Goal: Task Accomplishment & Management: Manage account settings

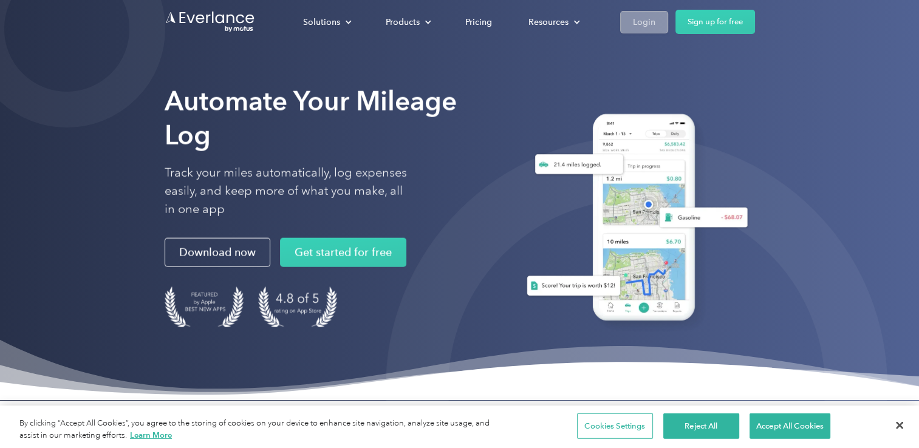
click at [655, 23] on link "Login" at bounding box center [644, 22] width 48 height 22
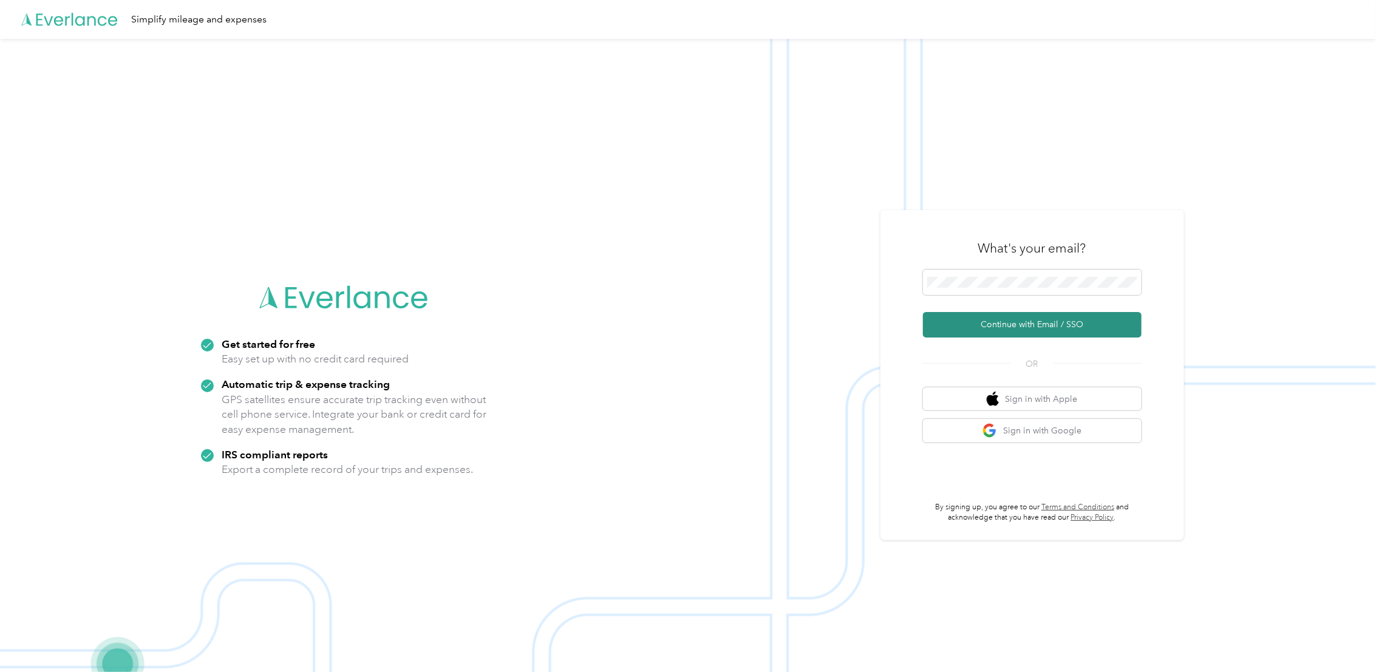
click at [1030, 331] on button "Continue with Email / SSO" at bounding box center [1032, 324] width 219 height 25
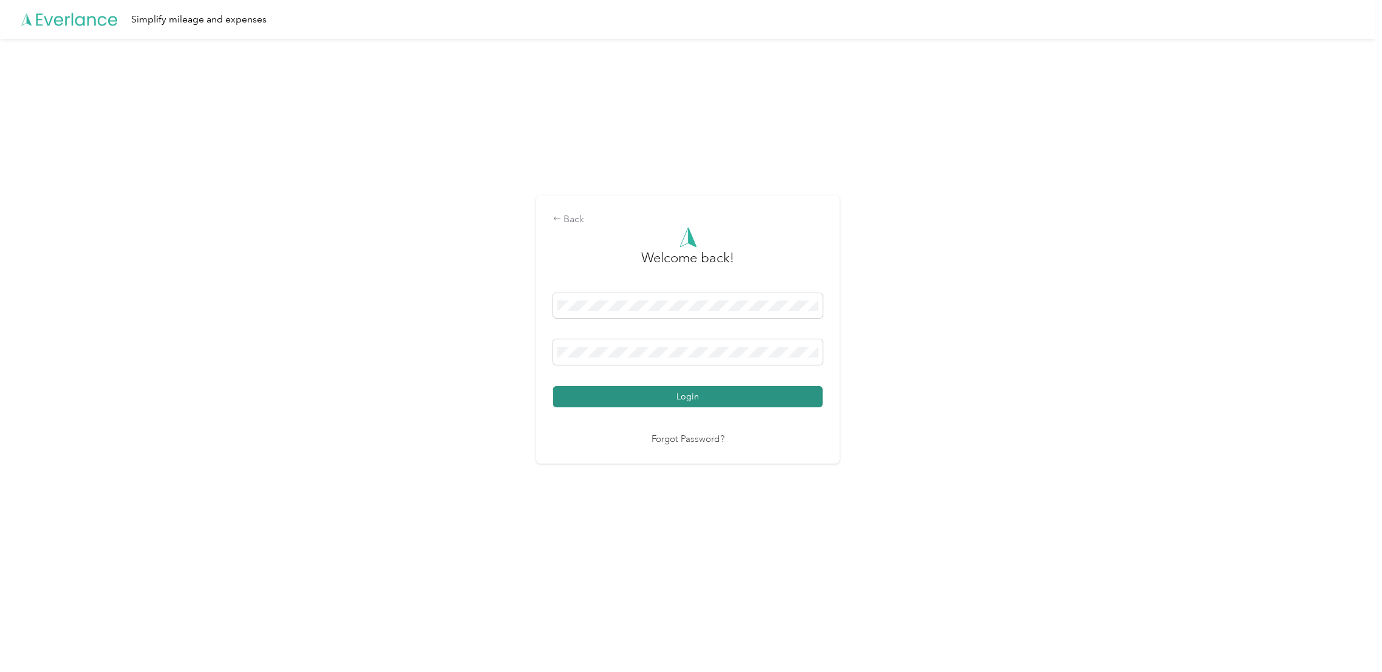
click at [784, 398] on button "Login" at bounding box center [688, 396] width 270 height 21
click at [784, 398] on div "Login" at bounding box center [688, 350] width 270 height 115
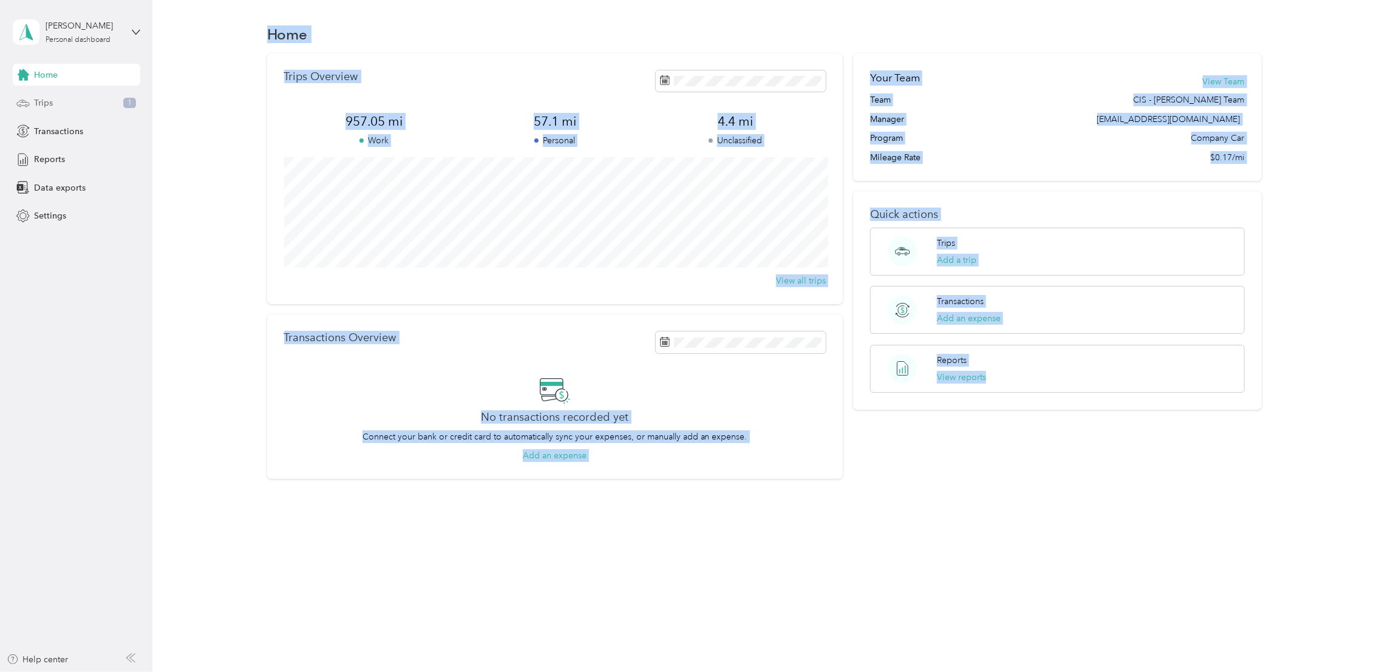
click at [49, 107] on span "Trips" at bounding box center [43, 103] width 19 height 13
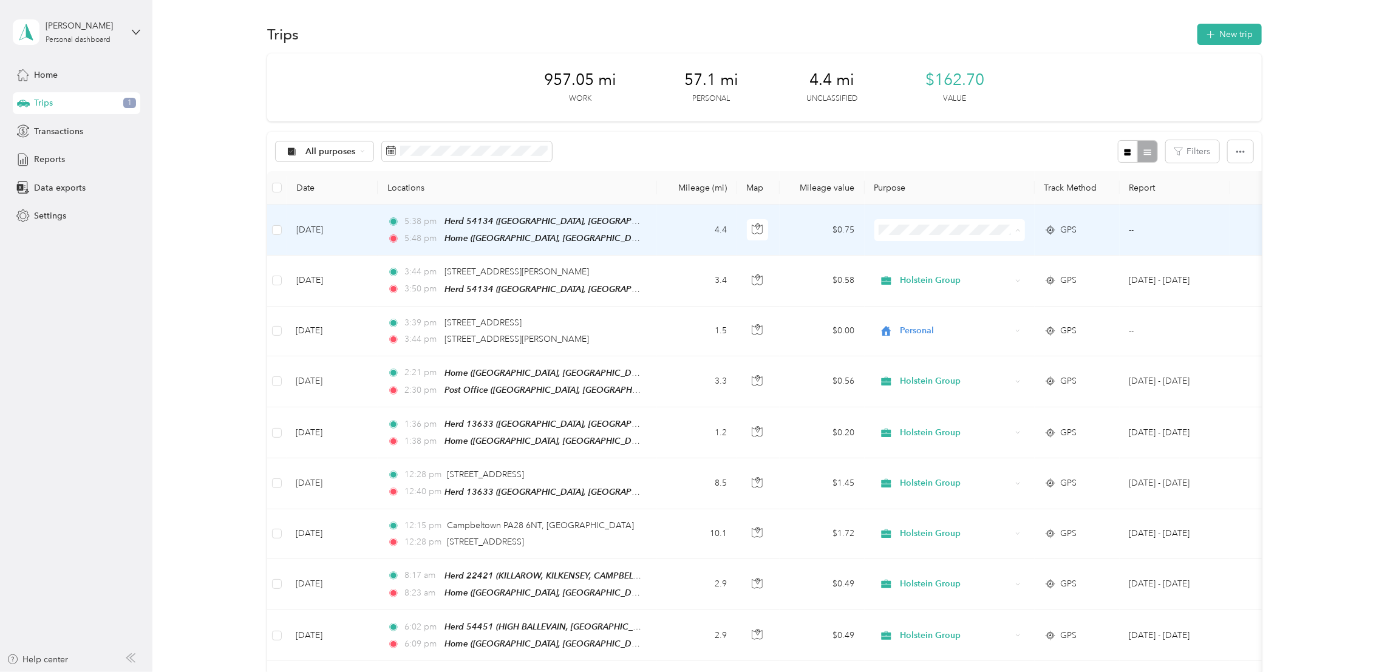
click at [913, 257] on li "Holstein Group" at bounding box center [949, 252] width 151 height 21
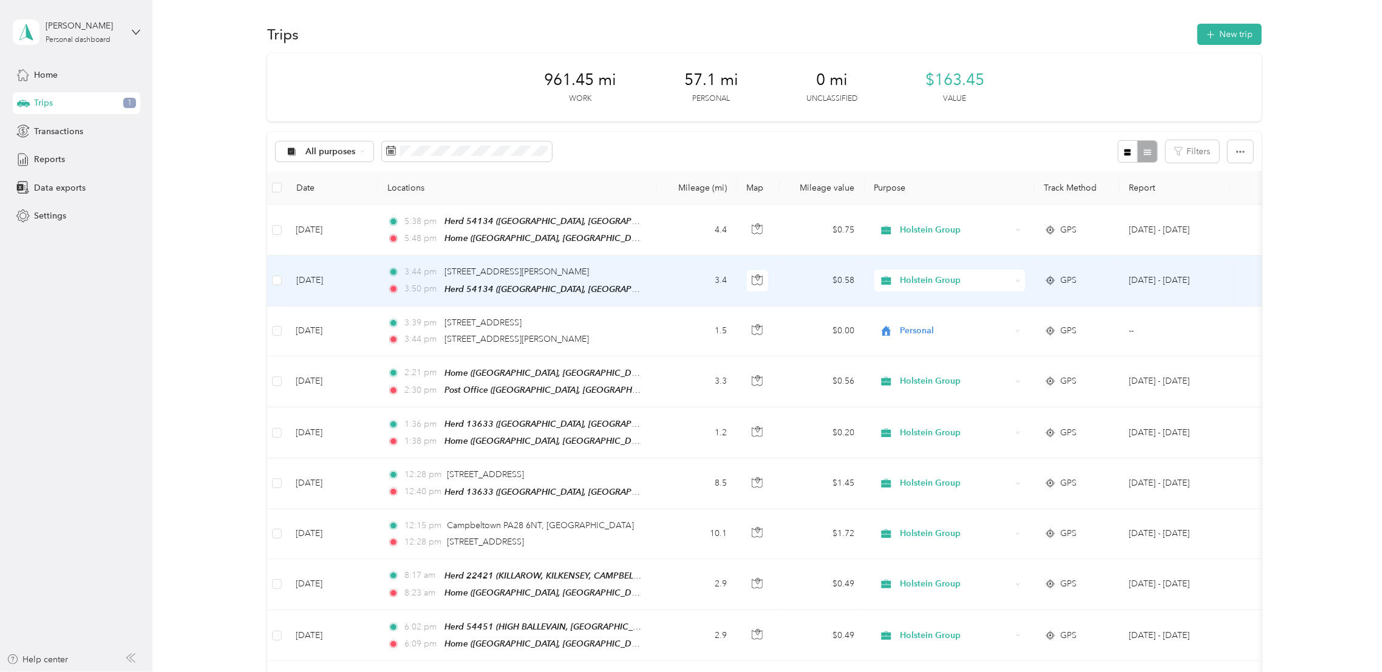
click at [749, 265] on td at bounding box center [758, 281] width 42 height 50
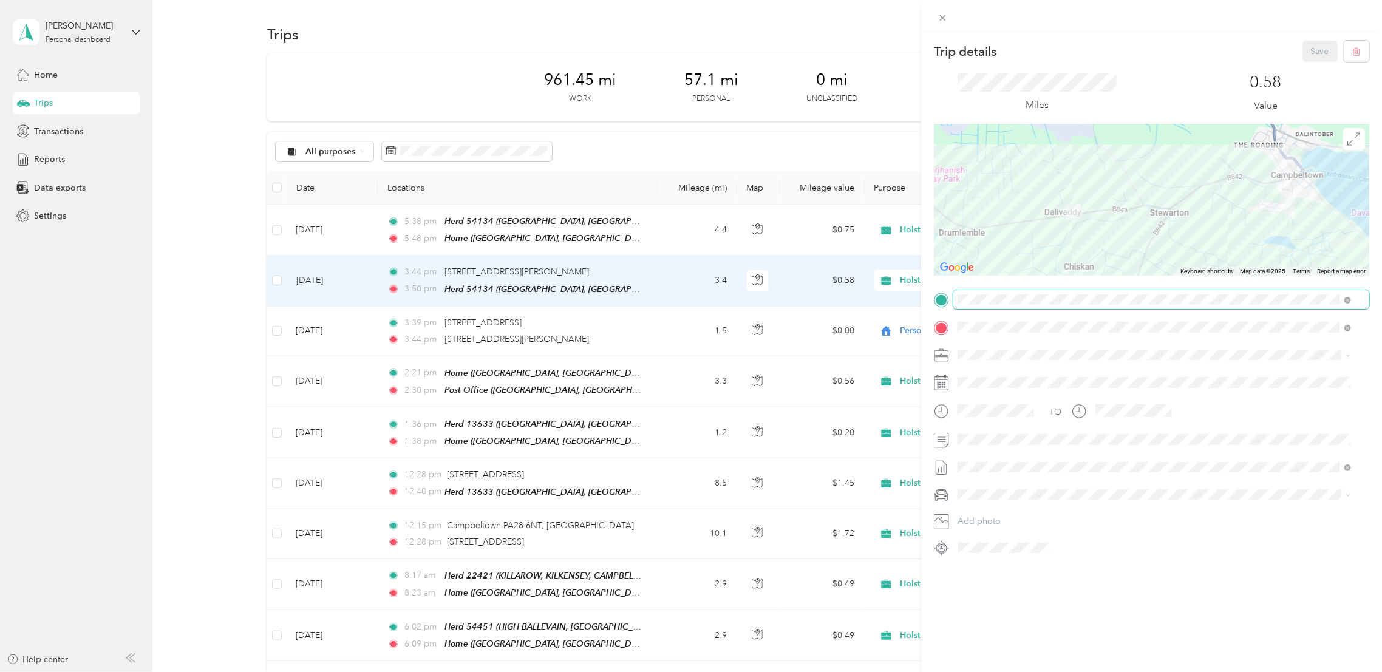
click at [1350, 297] on span at bounding box center [1347, 299] width 7 height 10
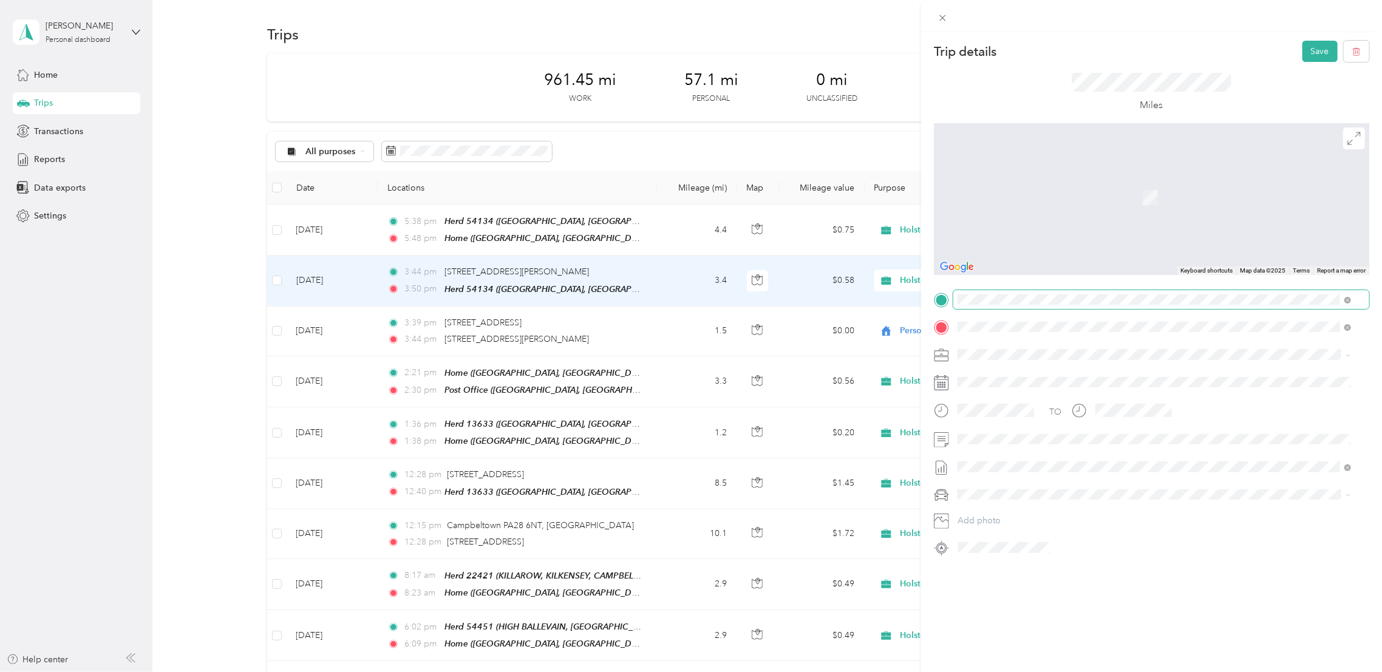
click at [1075, 359] on span ", Campbeltown, Scotland, United Kingdom" at bounding box center [1118, 361] width 277 height 10
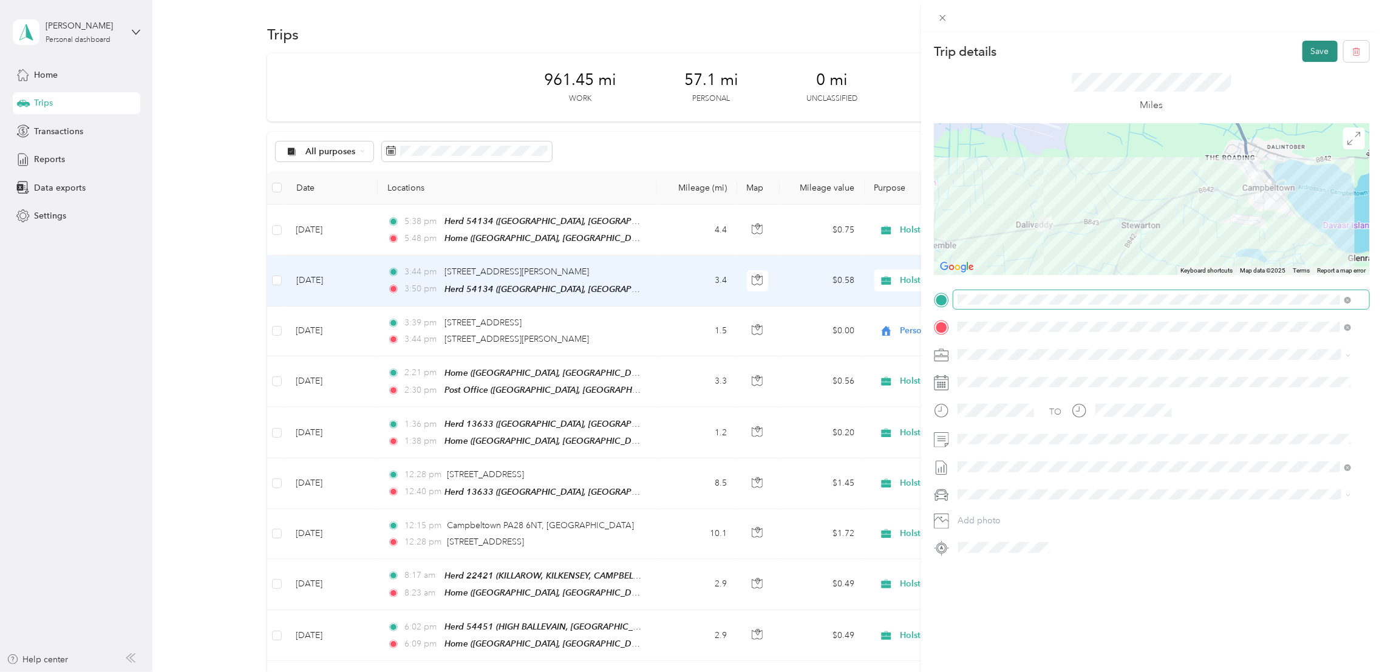
click at [1305, 44] on button "Save" at bounding box center [1319, 51] width 35 height 21
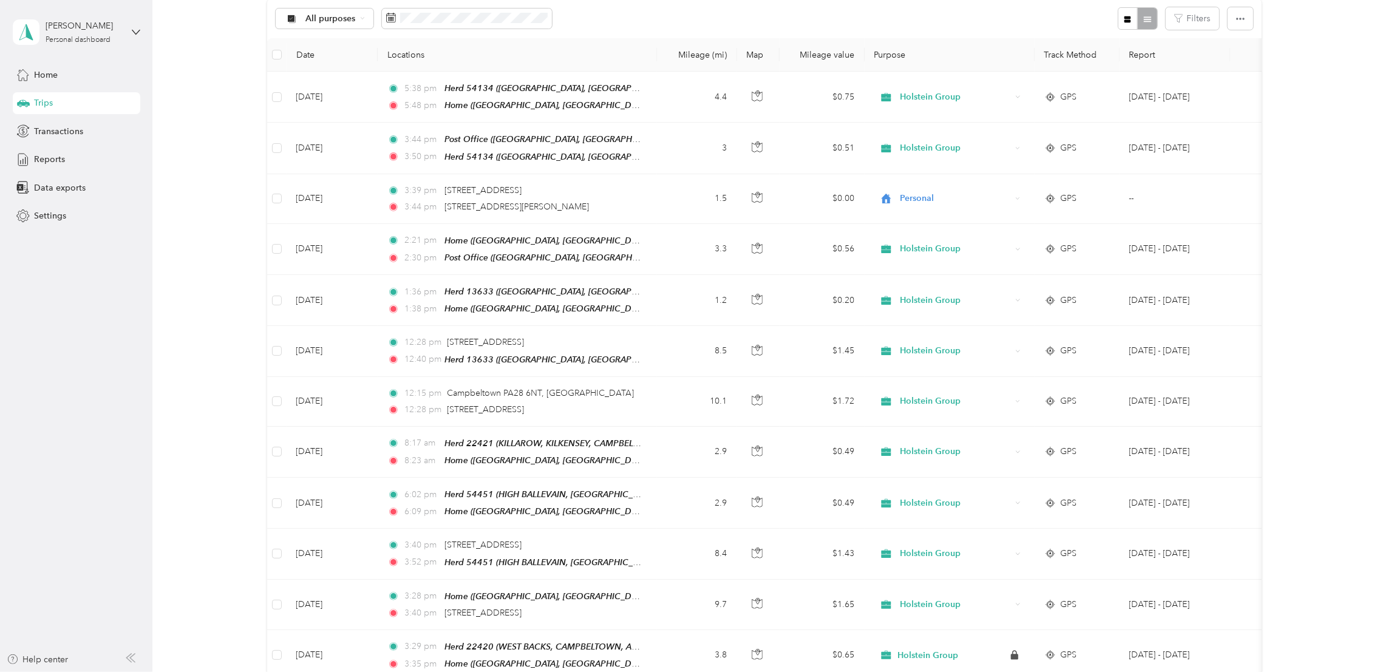
scroll to position [139, 0]
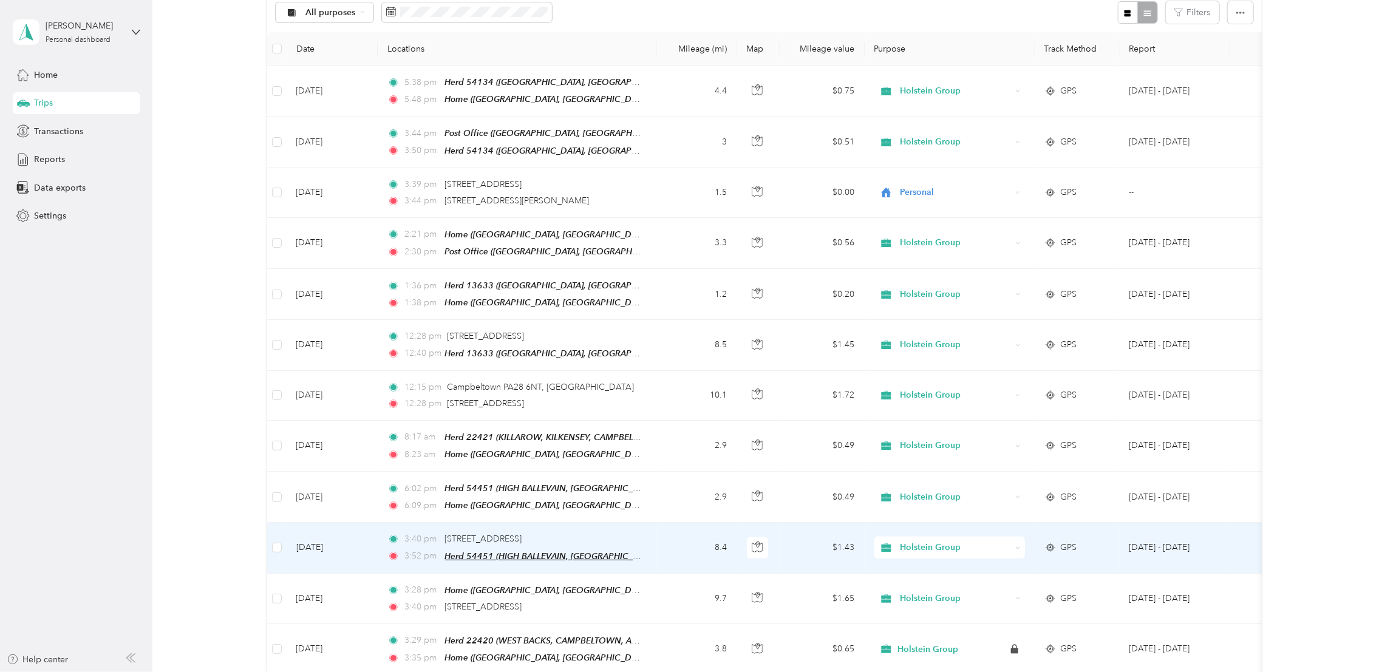
click at [469, 551] on span "Herd 54451 (HIGH BALLEVAIN, KILKENZIE, CAMPBELTOWN, ARGYLL, ARGYLL & BUTE)" at bounding box center [664, 556] width 440 height 10
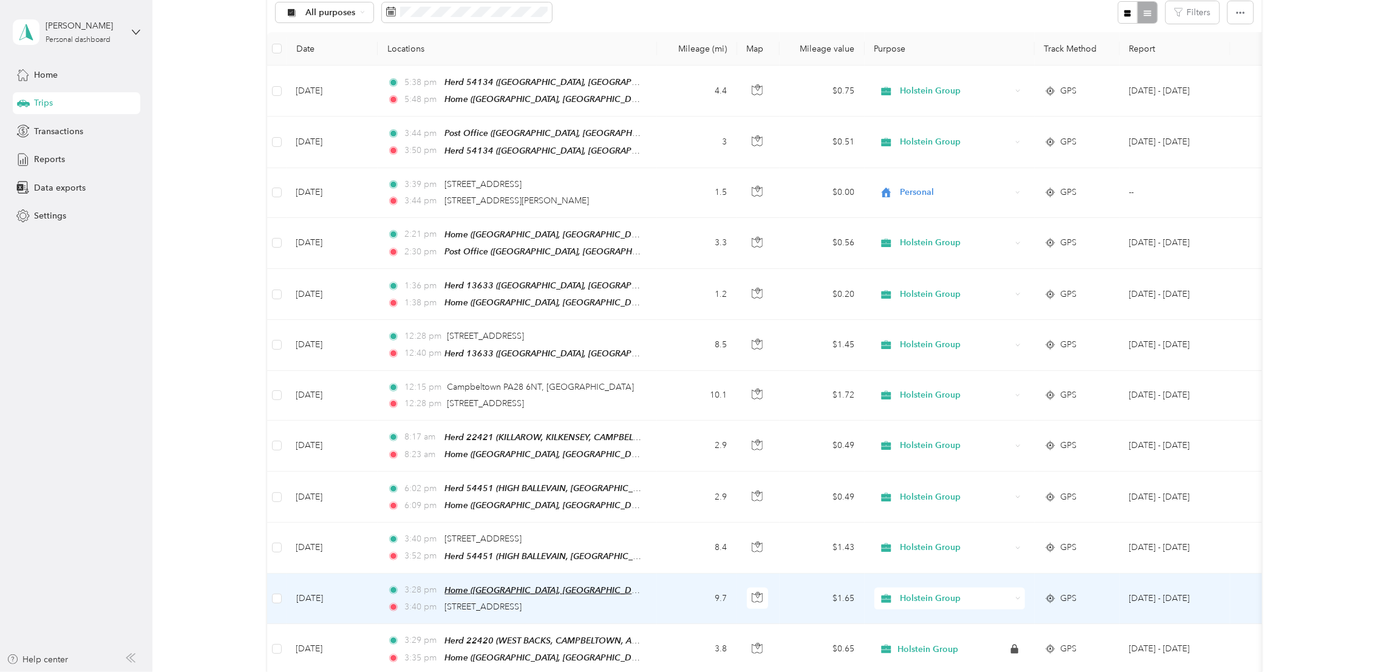
click at [587, 585] on span "Home (Unnamed Road, Campbeltown PA28 6QB, UK, Argyll and Bute Council, Scotland)" at bounding box center [641, 590] width 394 height 10
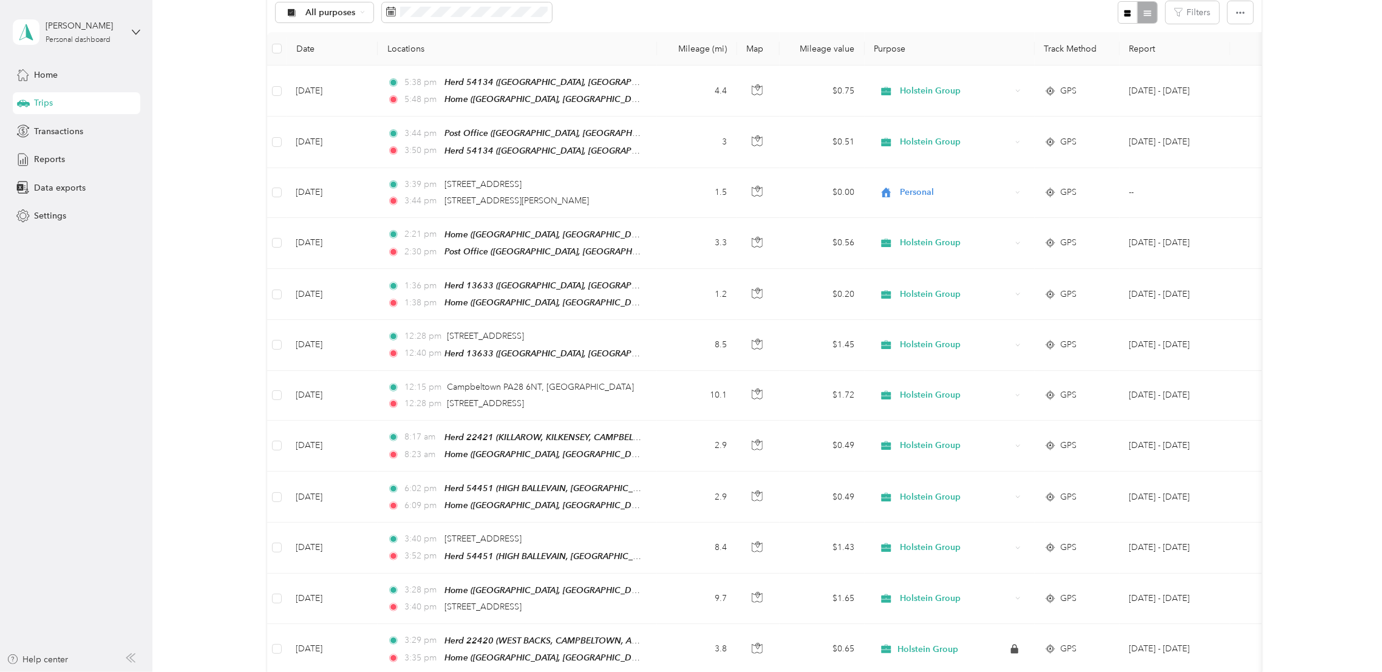
click at [214, 529] on div "961.05 mi Work 57.1 mi Personal 0 mi Unclassified $163.38 Value All purposes Fi…" at bounding box center [765, 666] width 1194 height 1504
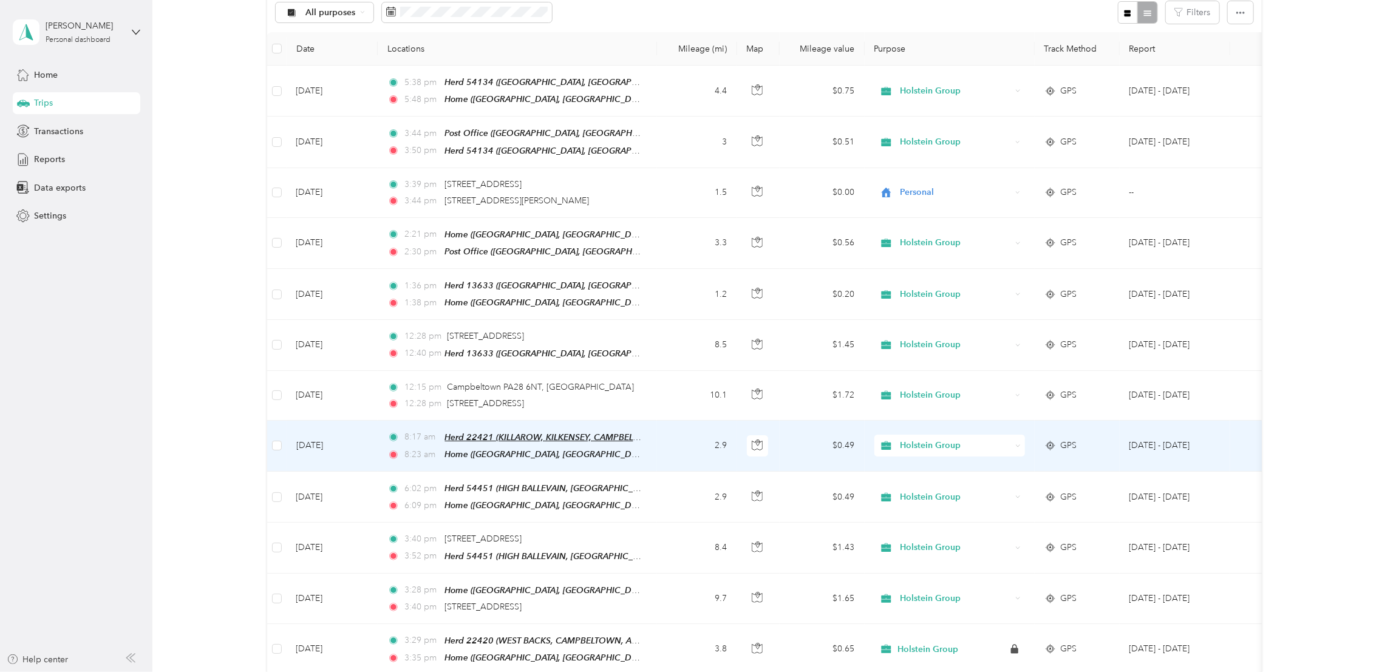
click at [613, 432] on span "Herd 22421 (KILLAROW, KILKENSEY, CAMPBELTOWN, ARGYLL & BUTE)" at bounding box center [597, 437] width 307 height 10
click at [748, 441] on button "button" at bounding box center [758, 446] width 22 height 22
click at [810, 449] on td "$0.49" at bounding box center [822, 446] width 85 height 51
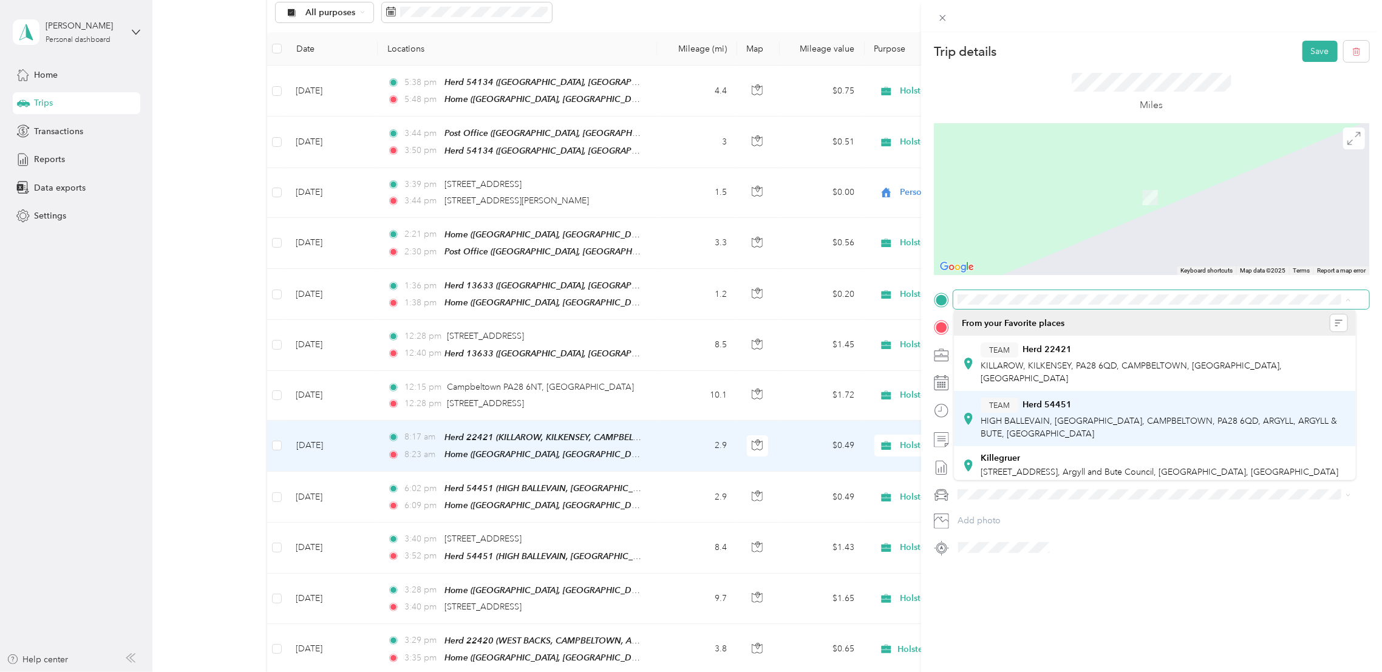
click at [1170, 398] on div "TEAM Herd 54451" at bounding box center [1163, 405] width 367 height 15
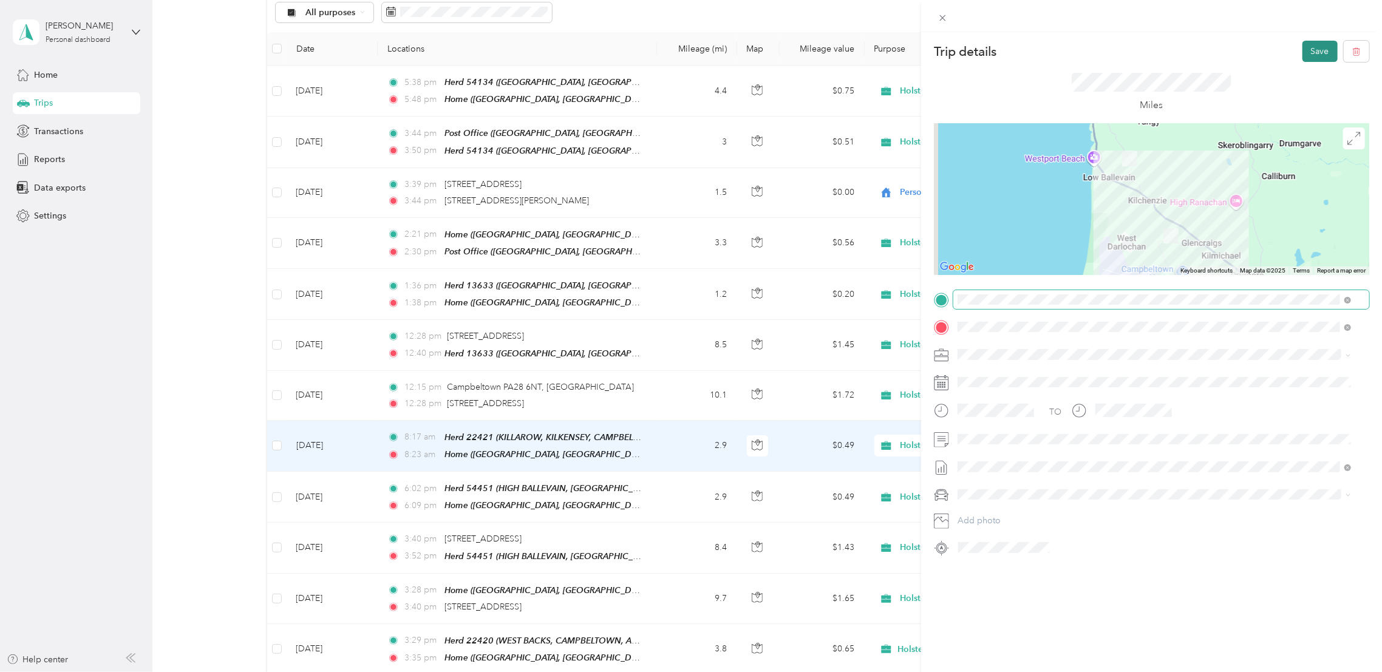
click at [1314, 47] on button "Save" at bounding box center [1319, 51] width 35 height 21
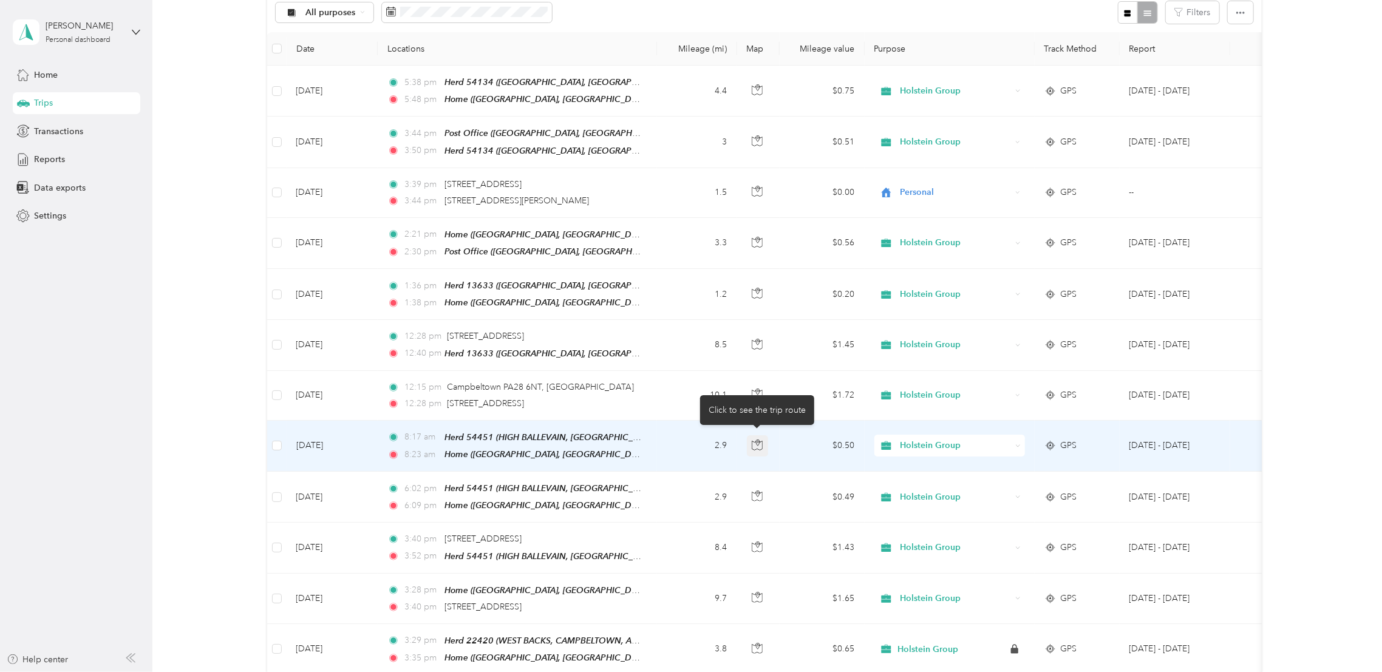
click at [753, 440] on icon "button" at bounding box center [757, 445] width 11 height 11
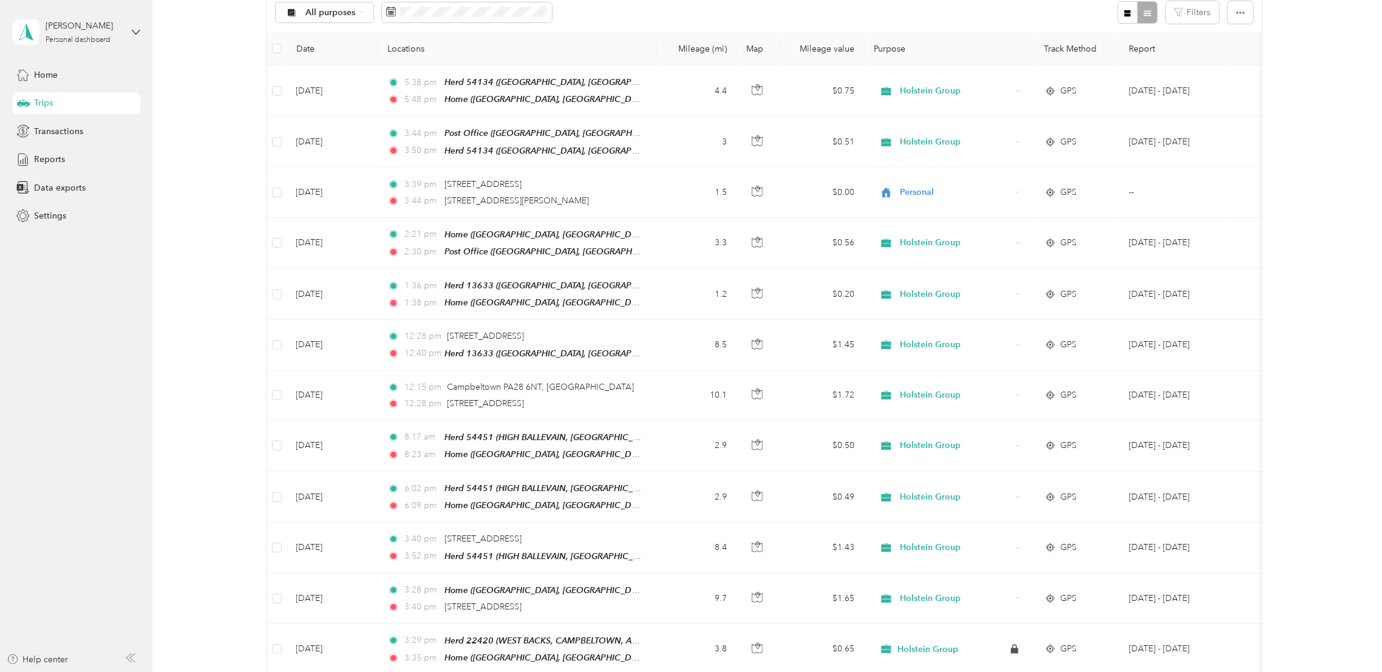
click at [185, 484] on div "961.05 mi Work 57.1 mi Personal 0 mi Unclassified $163.38 Value All purposes Fi…" at bounding box center [765, 666] width 1194 height 1504
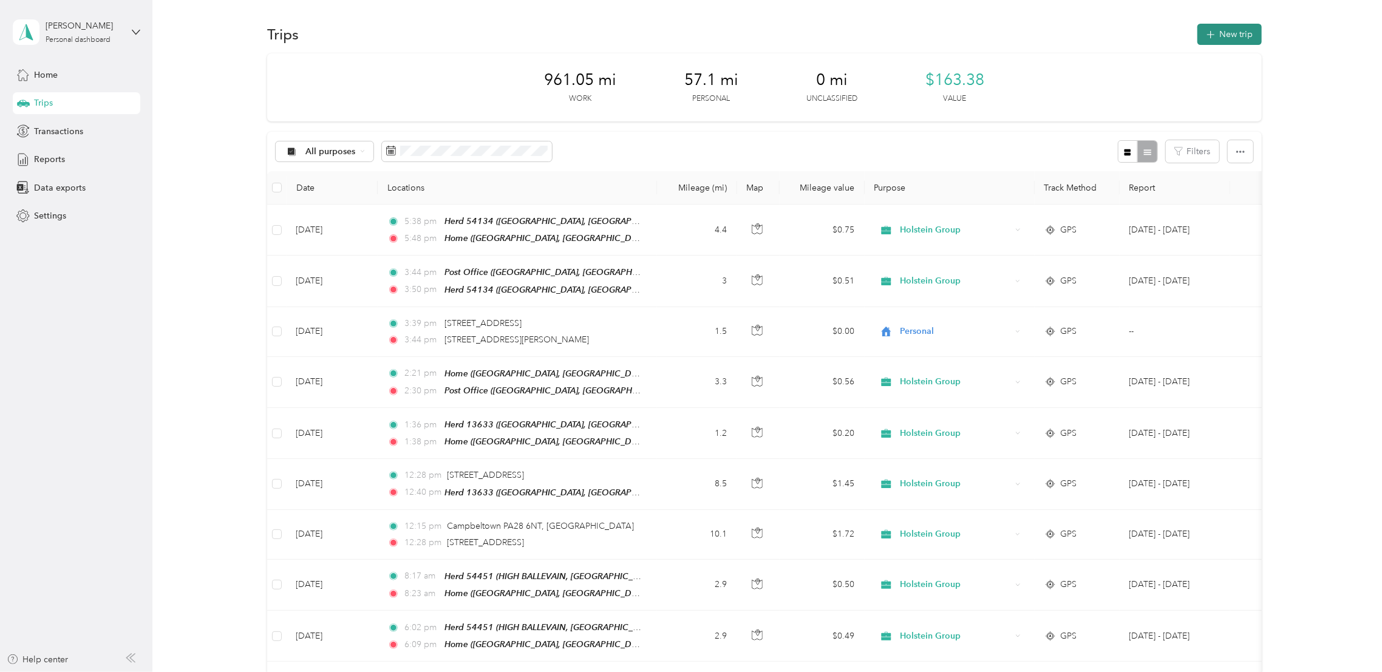
click at [1215, 38] on button "New trip" at bounding box center [1229, 34] width 64 height 21
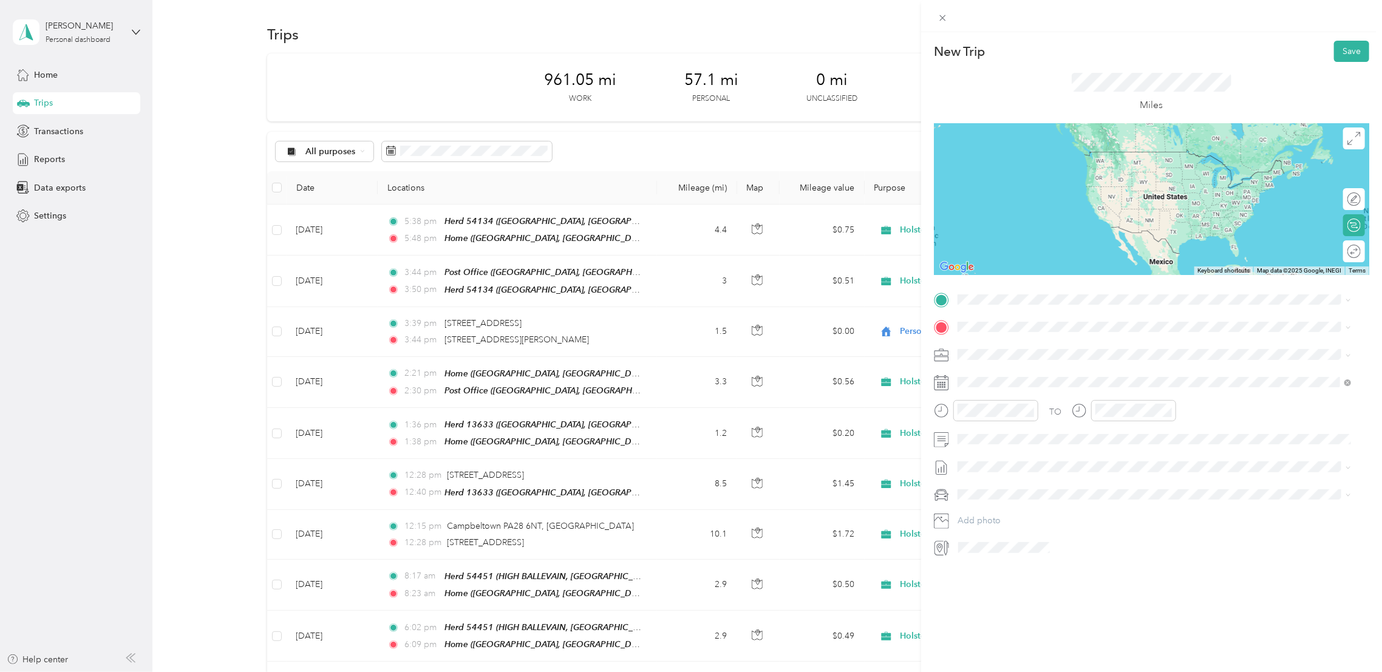
click at [1084, 351] on span "PA28 6NT Campbeltown, Argyll and Bute, Scotland, United Kingdom" at bounding box center [1163, 353] width 367 height 32
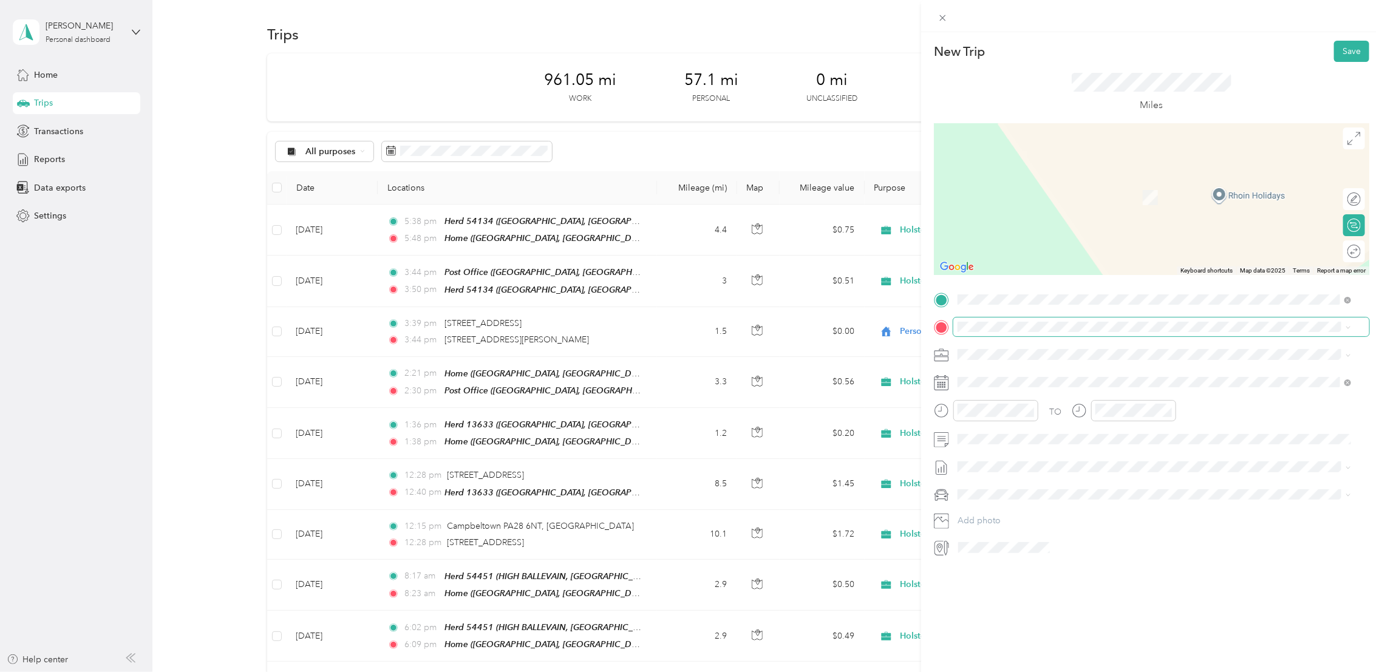
click at [1044, 332] on span at bounding box center [1161, 327] width 416 height 19
click at [999, 332] on span at bounding box center [1161, 327] width 416 height 19
click at [1059, 400] on div "TEAM Herd 54451 HIGH BALLEVAIN, KILKENZIE, CAMPBELTOWN, PA28 6QD, ARGYLL, ARGYL…" at bounding box center [1163, 391] width 367 height 42
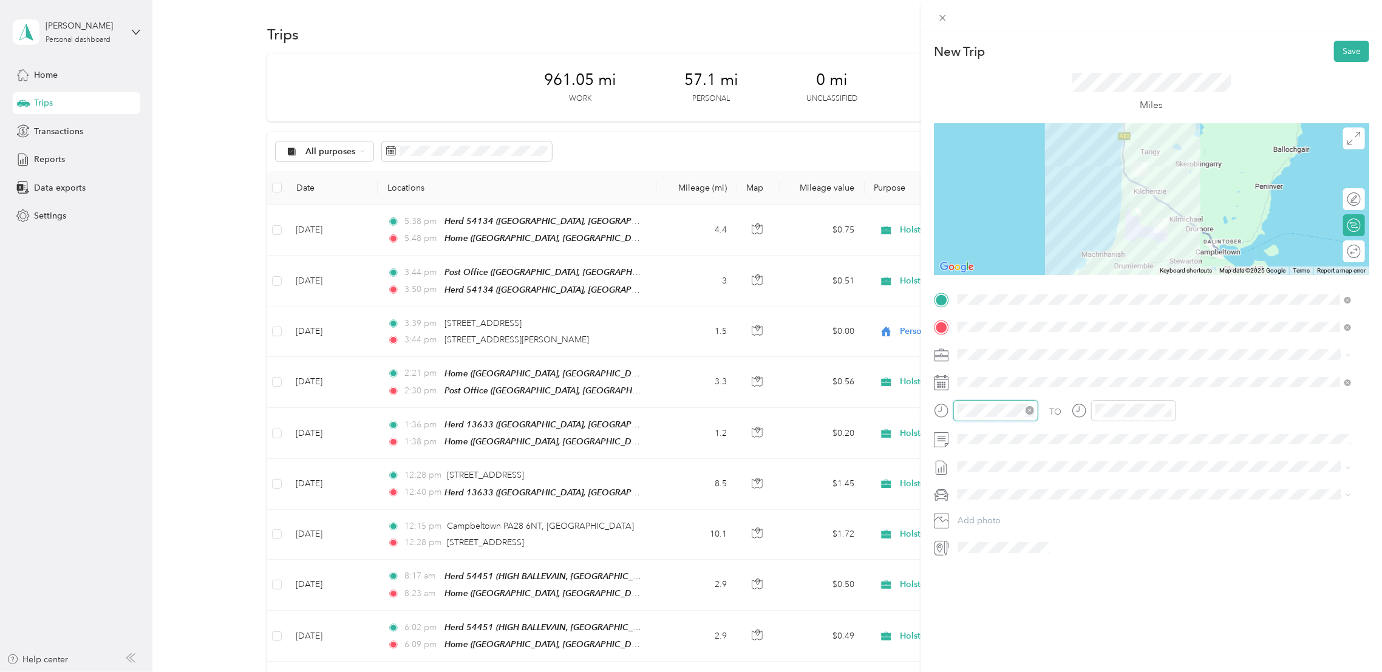
scroll to position [442, 0]
click at [971, 455] on div "05" at bounding box center [970, 450] width 29 height 17
click at [971, 447] on div "05" at bounding box center [970, 450] width 29 height 17
click at [1004, 515] on div "35" at bounding box center [1005, 517] width 29 height 17
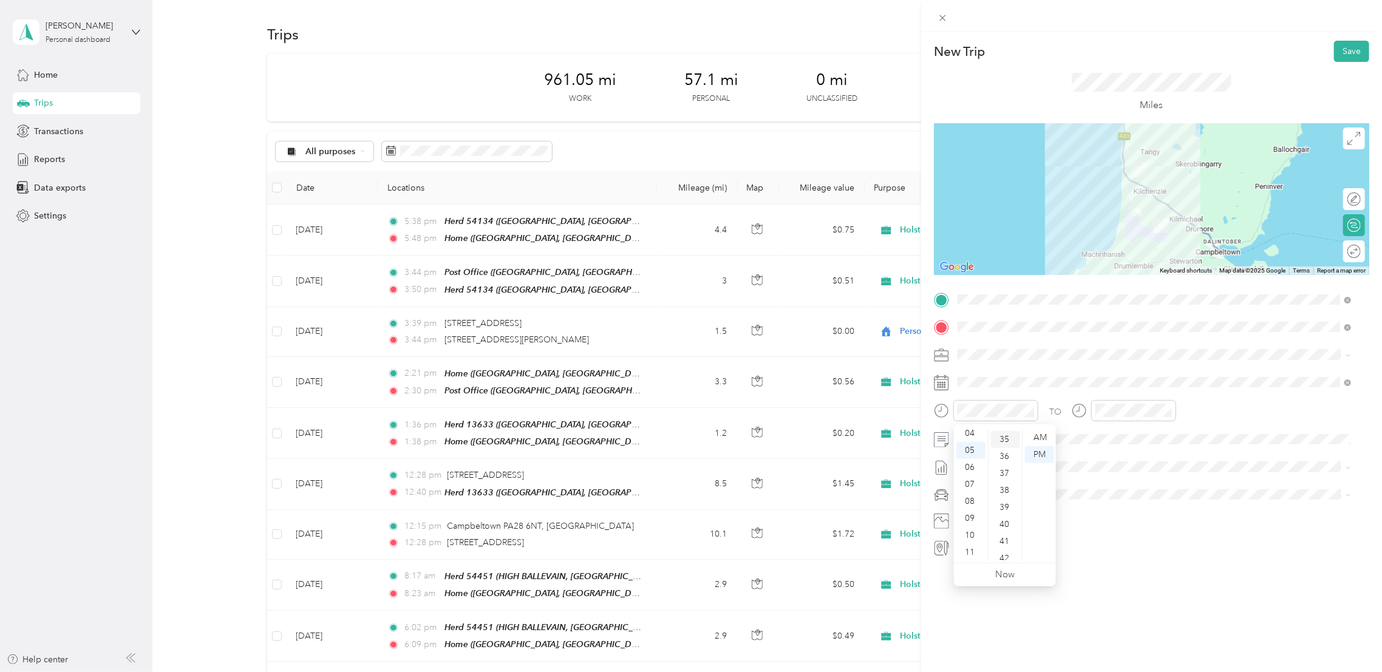
scroll to position [595, 0]
click at [1044, 440] on div "AM" at bounding box center [1039, 437] width 29 height 17
click at [1108, 452] on div "05" at bounding box center [1107, 450] width 29 height 17
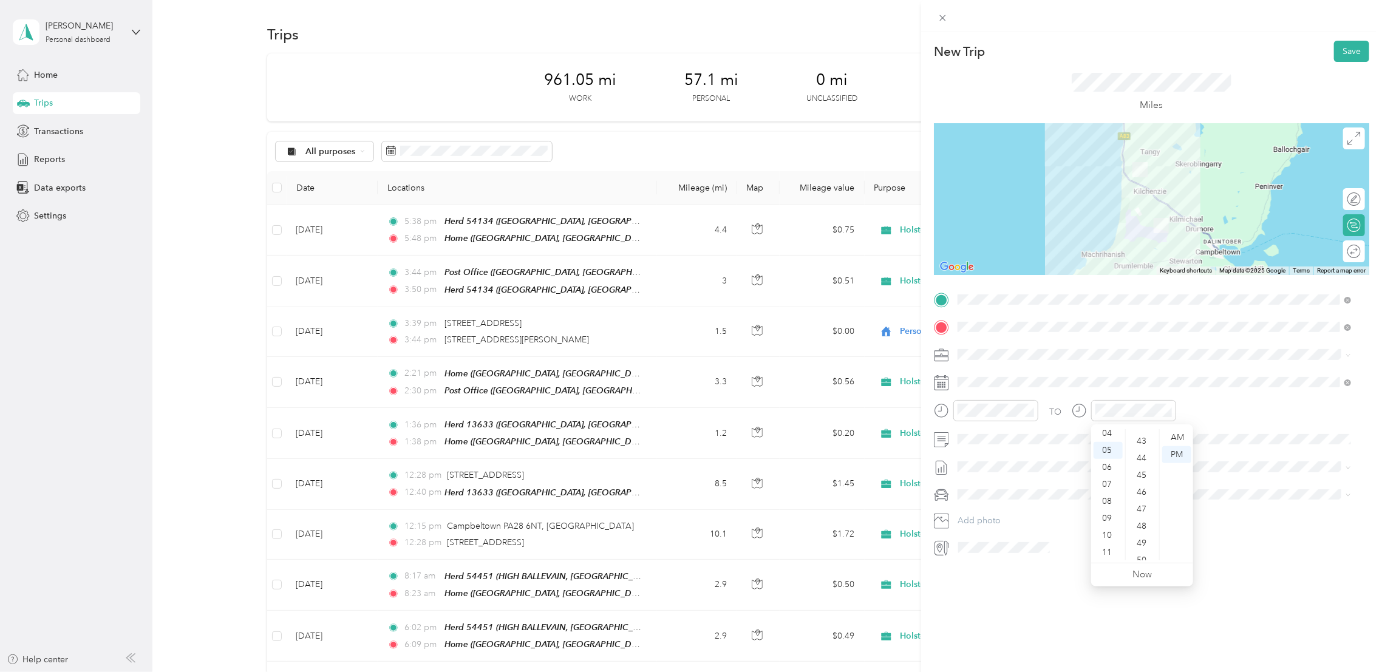
scroll to position [733, 0]
click at [1143, 470] on div "45" at bounding box center [1142, 469] width 29 height 17
click at [1178, 435] on div "AM" at bounding box center [1176, 437] width 29 height 17
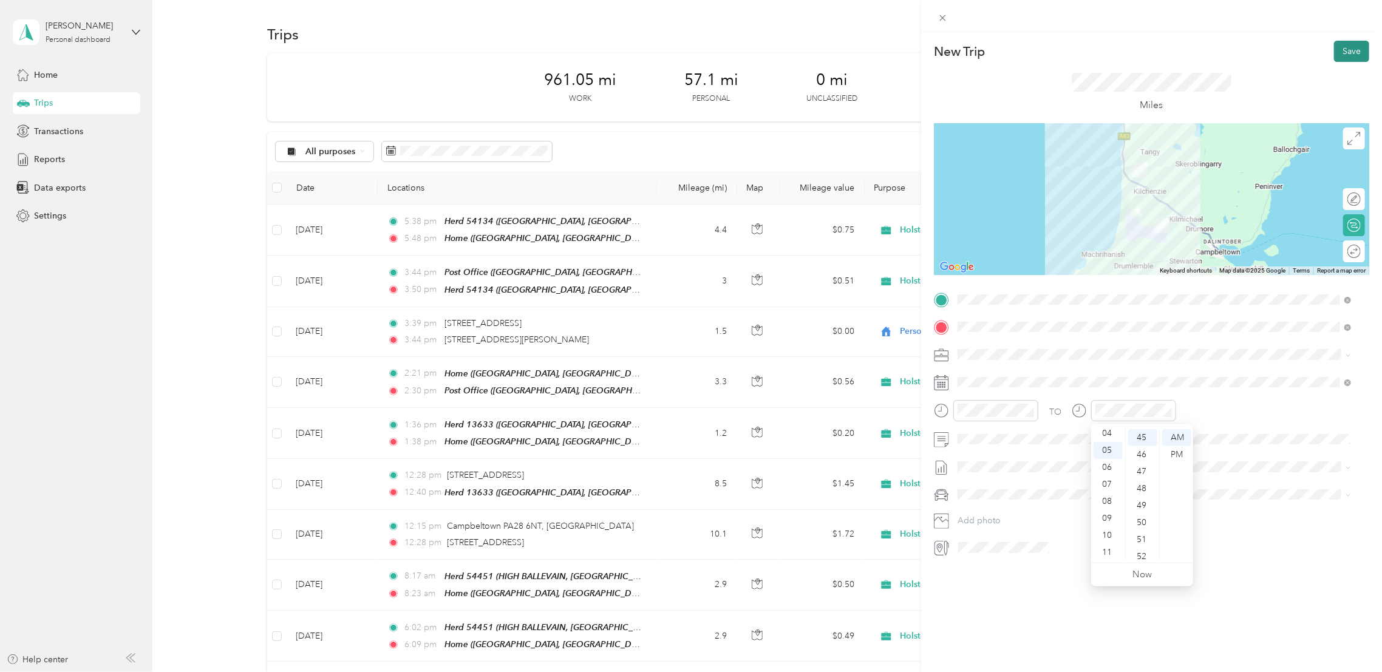
click at [1334, 45] on button "Save" at bounding box center [1351, 51] width 35 height 21
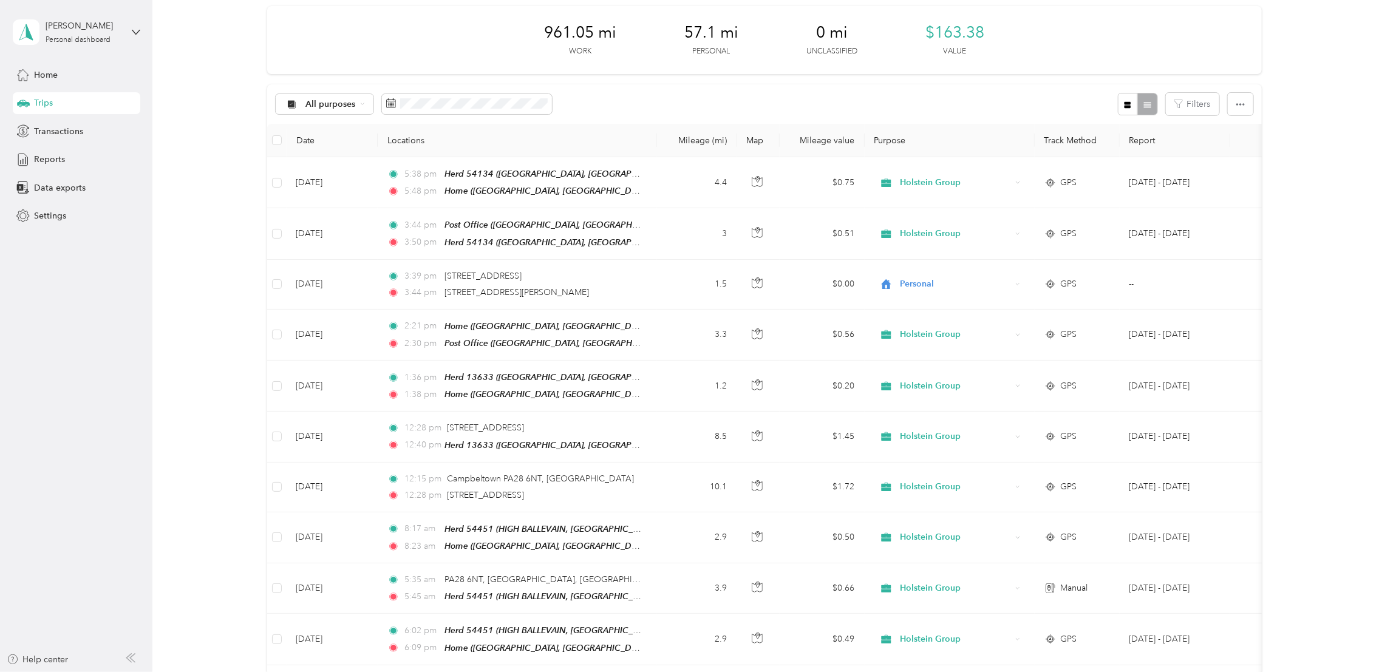
scroll to position [24, 0]
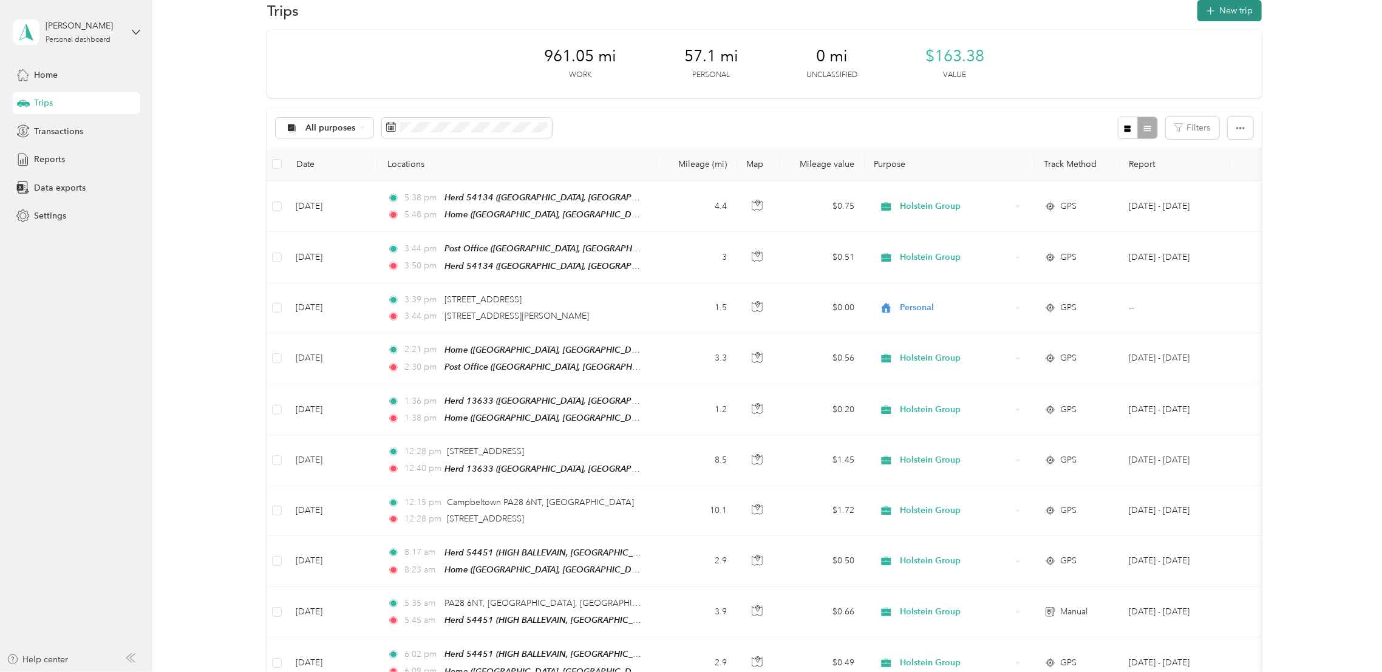
click at [1237, 4] on button "New trip" at bounding box center [1229, 10] width 64 height 21
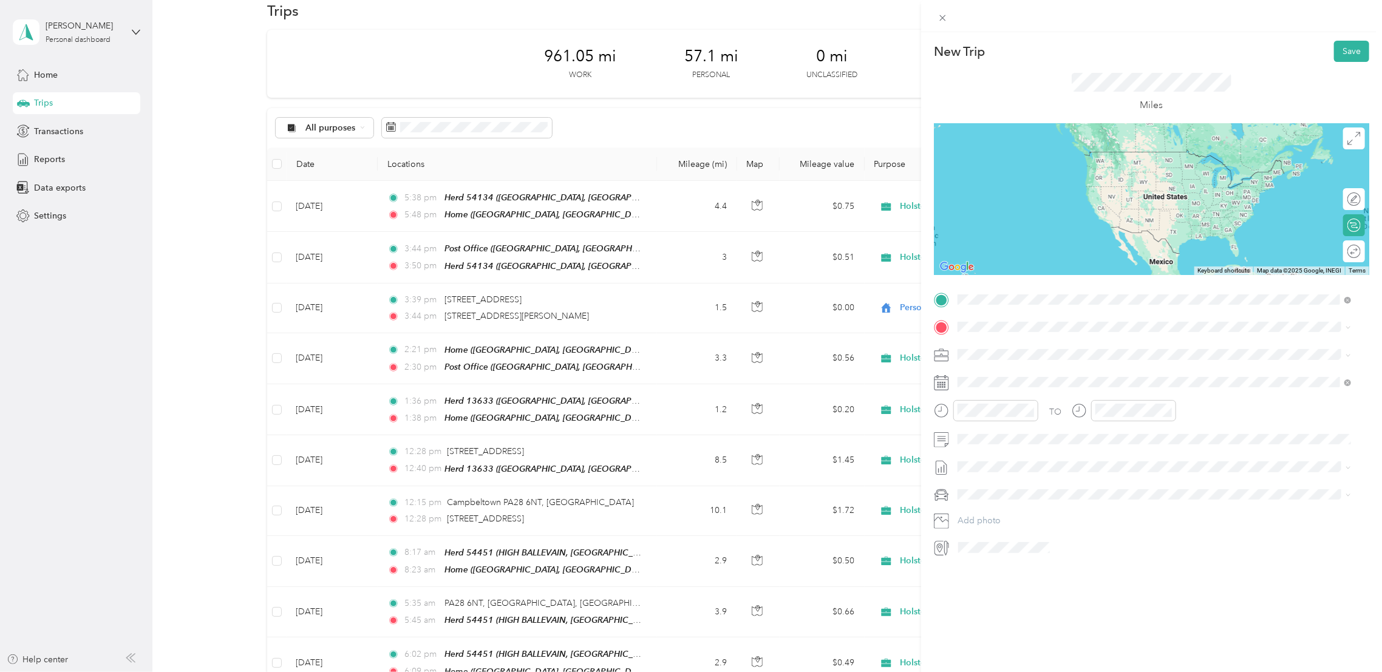
click at [1010, 350] on span "PA28 6NT Campbeltown, Argyll and Bute, Scotland, United Kingdom" at bounding box center [1163, 354] width 367 height 32
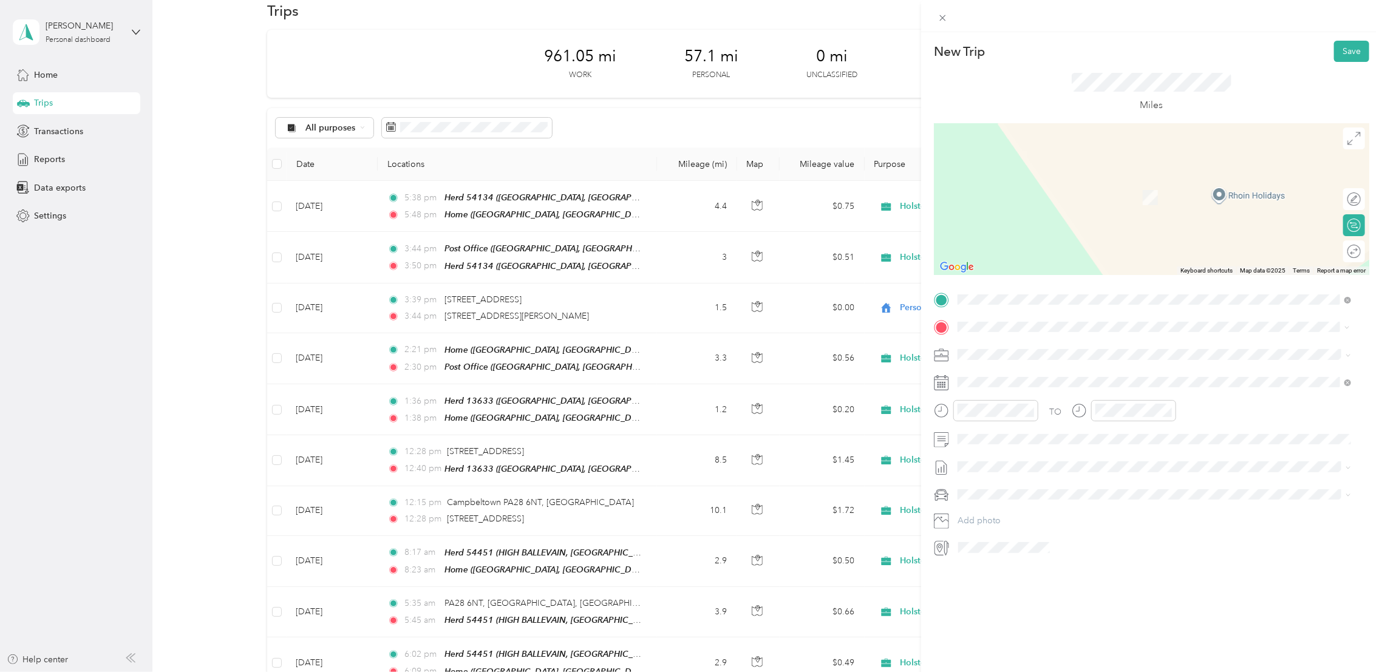
click at [992, 372] on span "PA28 6EX Campbeltown, Argyll and Bute, Scotland, United Kingdom" at bounding box center [1145, 375] width 331 height 21
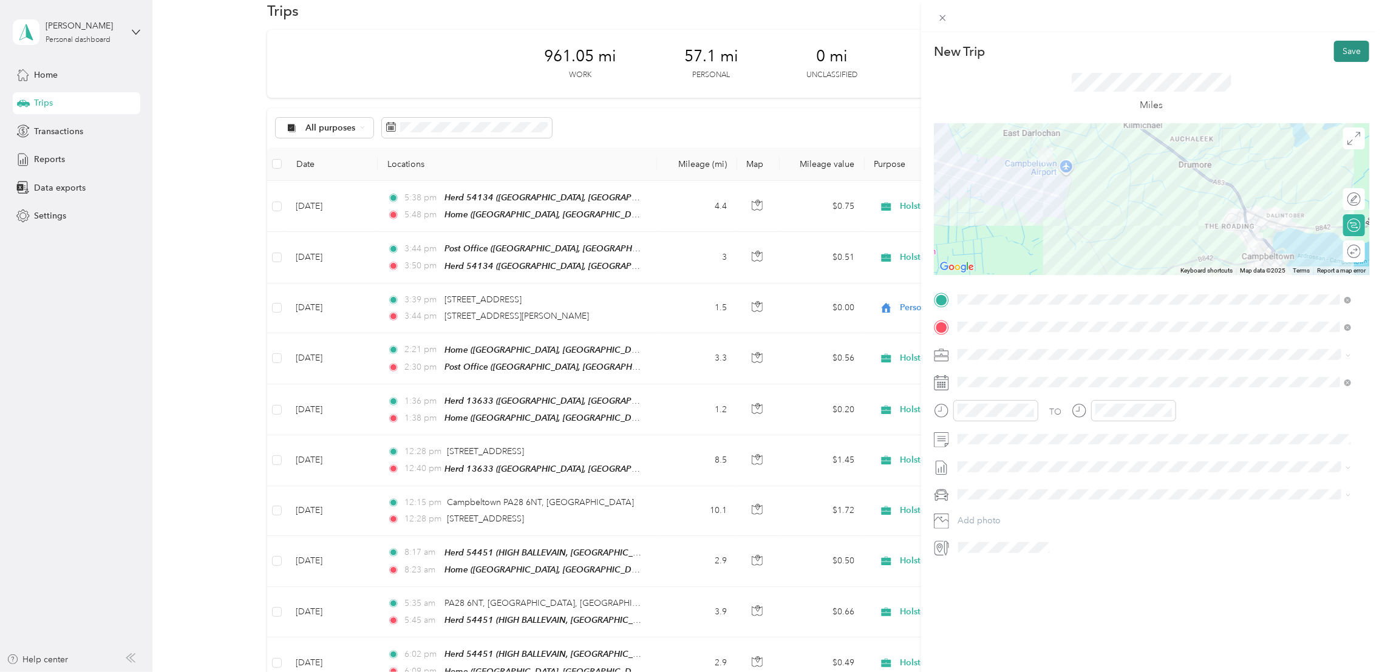
click at [1334, 49] on button "Save" at bounding box center [1351, 51] width 35 height 21
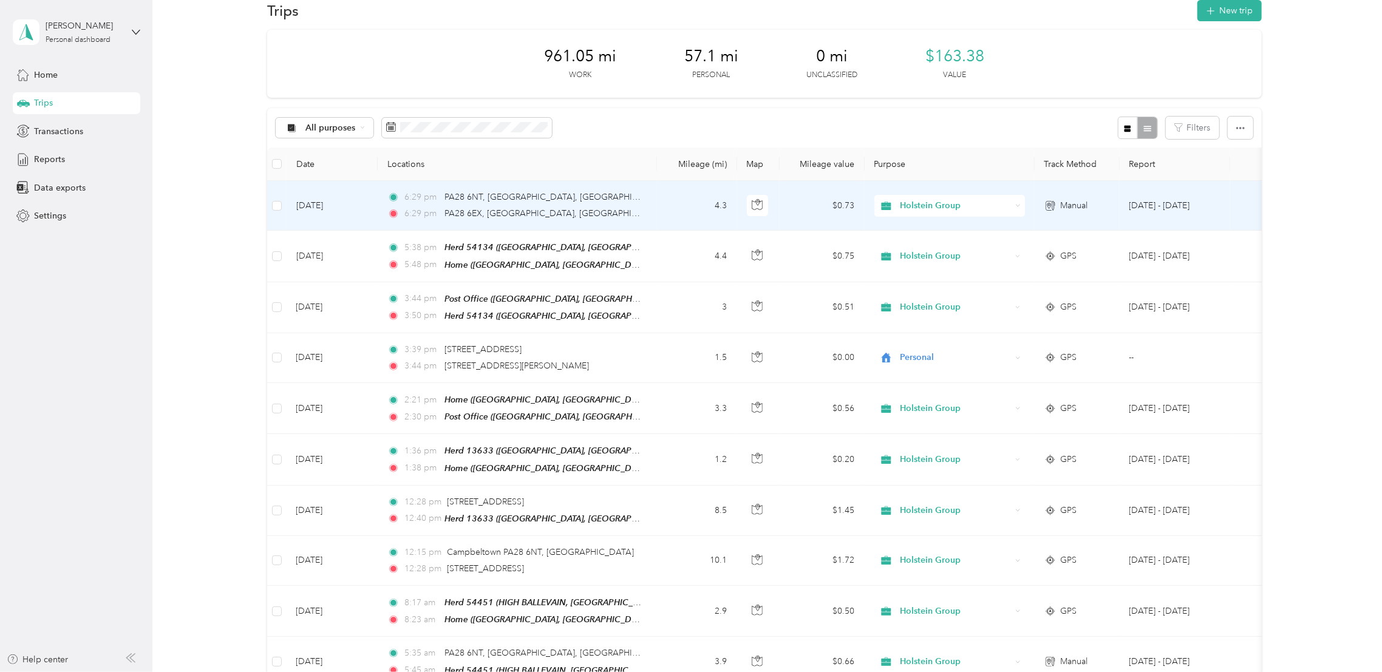
click at [777, 200] on td at bounding box center [758, 206] width 42 height 50
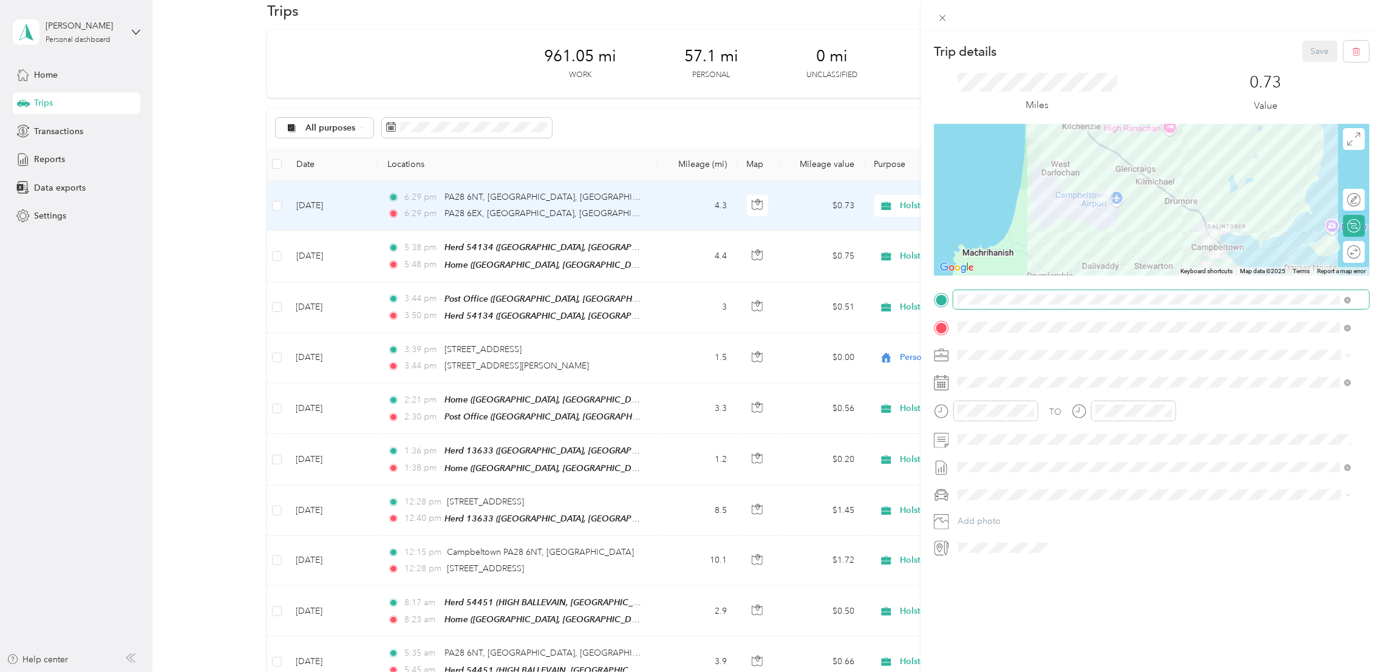
click at [1343, 303] on span at bounding box center [1345, 300] width 11 height 8
click at [1345, 302] on icon at bounding box center [1347, 300] width 7 height 7
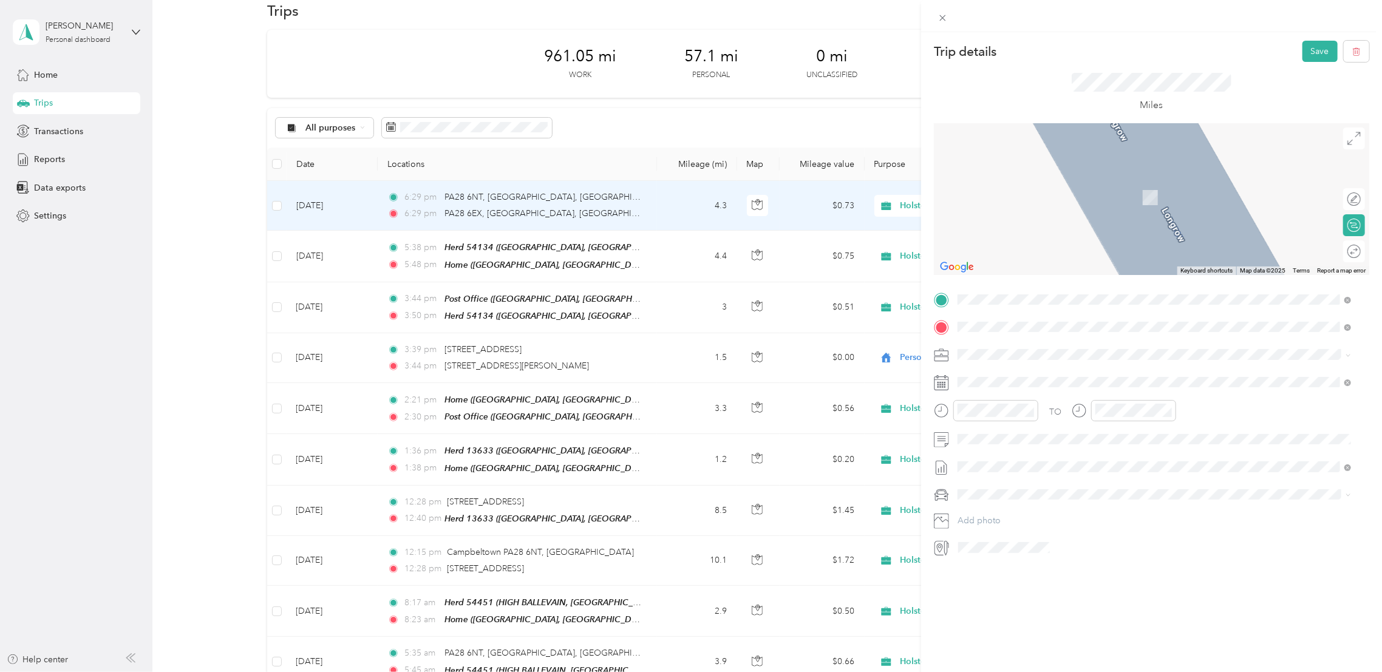
click at [1007, 344] on span "PA28 6EX Campbeltown, Argyll and Bute, Scotland, United Kingdom" at bounding box center [1145, 348] width 331 height 21
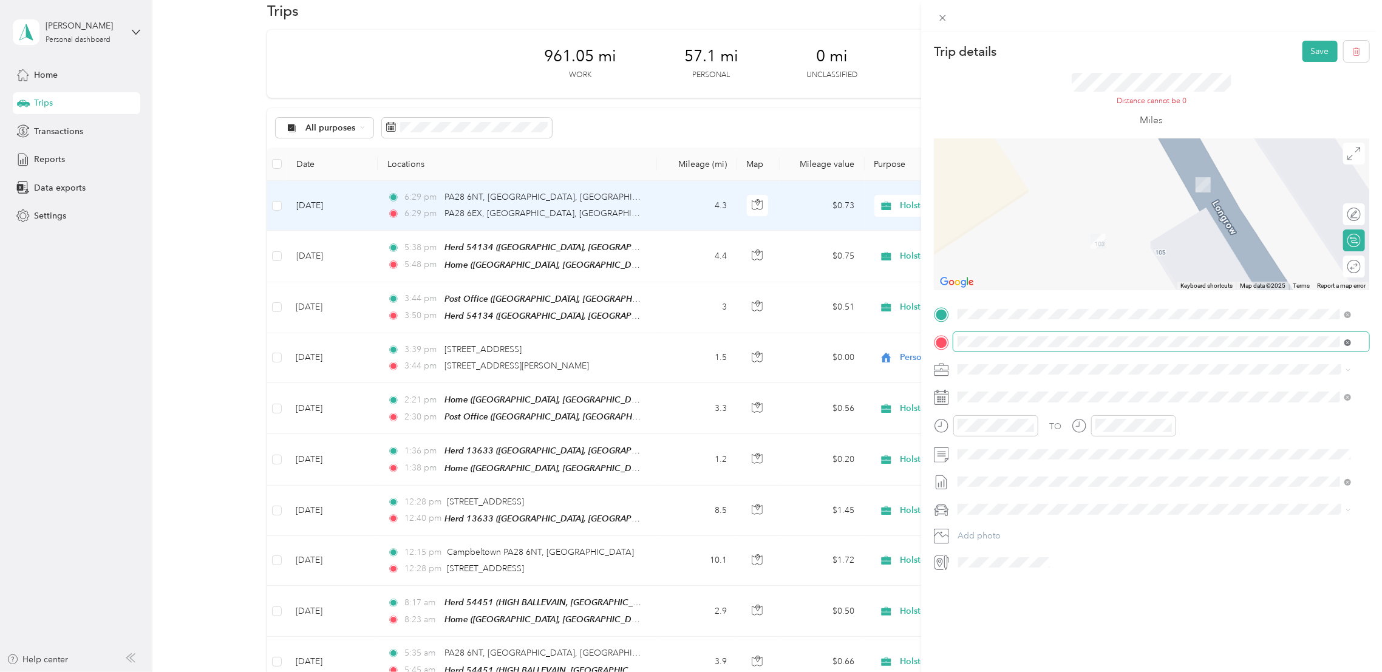
click at [1350, 344] on icon at bounding box center [1347, 342] width 7 height 7
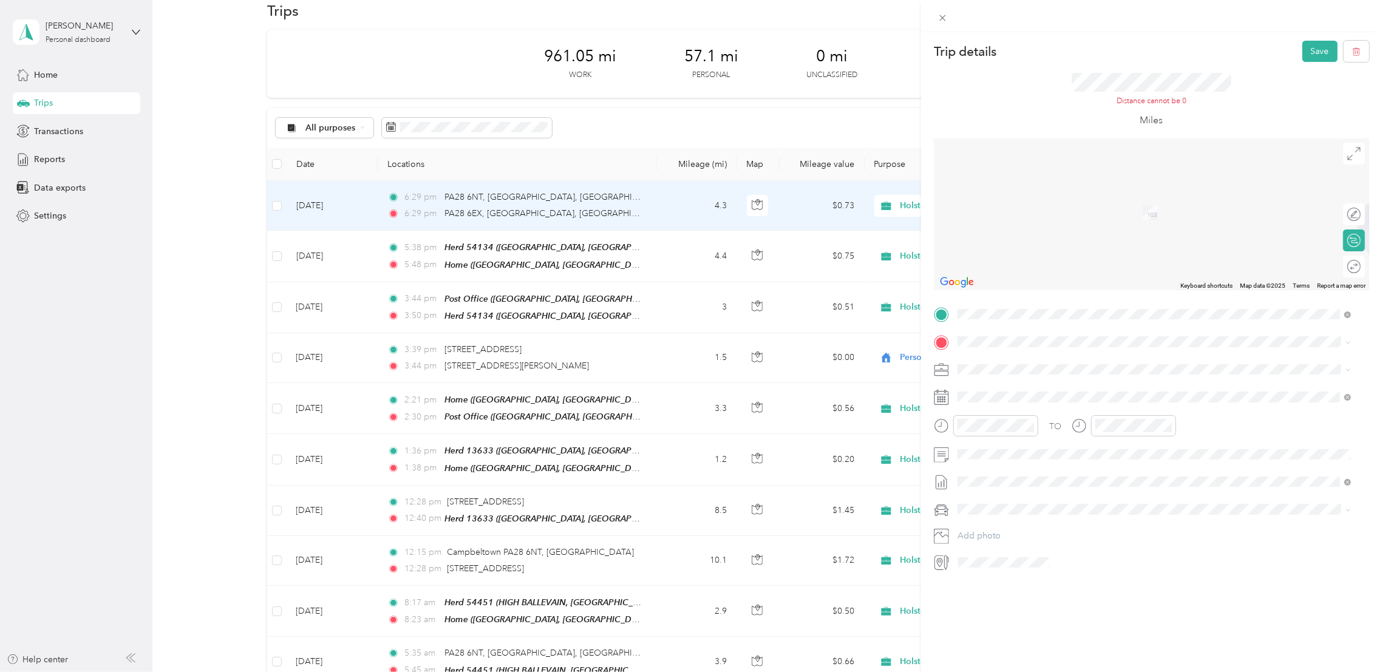
click at [1031, 396] on div "PA28 6NT Campbeltown, Argyll and Bute, Scotland, United Kingdom" at bounding box center [1154, 396] width 385 height 36
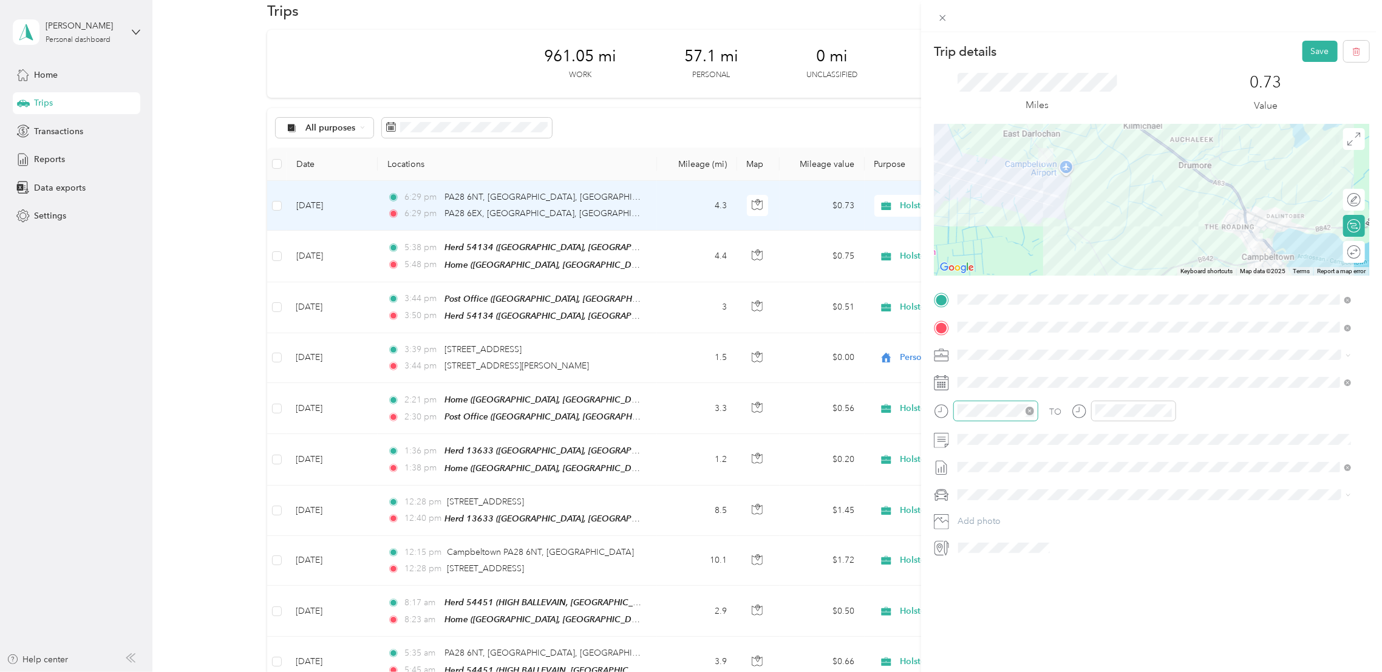
click at [1029, 413] on icon "close-circle" at bounding box center [1029, 411] width 8 height 8
click at [972, 474] on div "02" at bounding box center [970, 471] width 29 height 17
click at [1006, 528] on div "45" at bounding box center [1005, 527] width 29 height 17
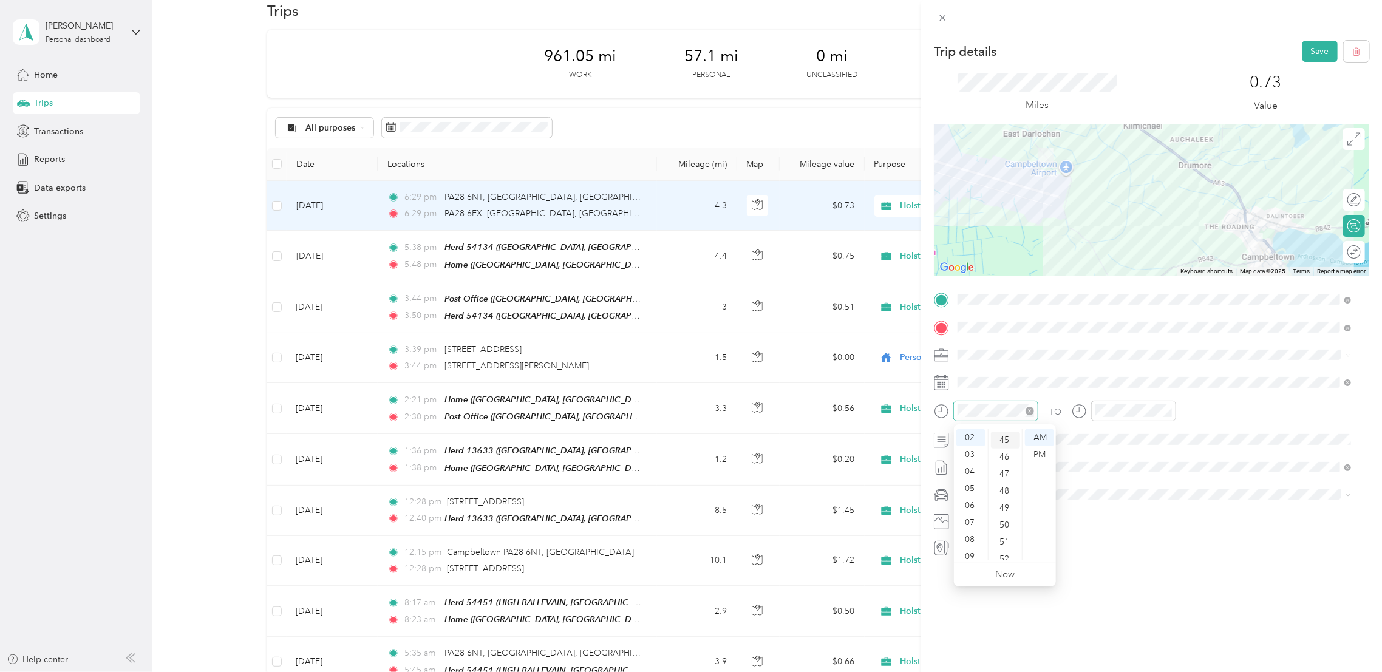
scroll to position [765, 0]
click at [1039, 449] on div "PM" at bounding box center [1039, 454] width 29 height 17
click at [1165, 412] on icon "close-circle" at bounding box center [1167, 411] width 8 height 8
click at [1109, 466] on div "02" at bounding box center [1107, 471] width 29 height 17
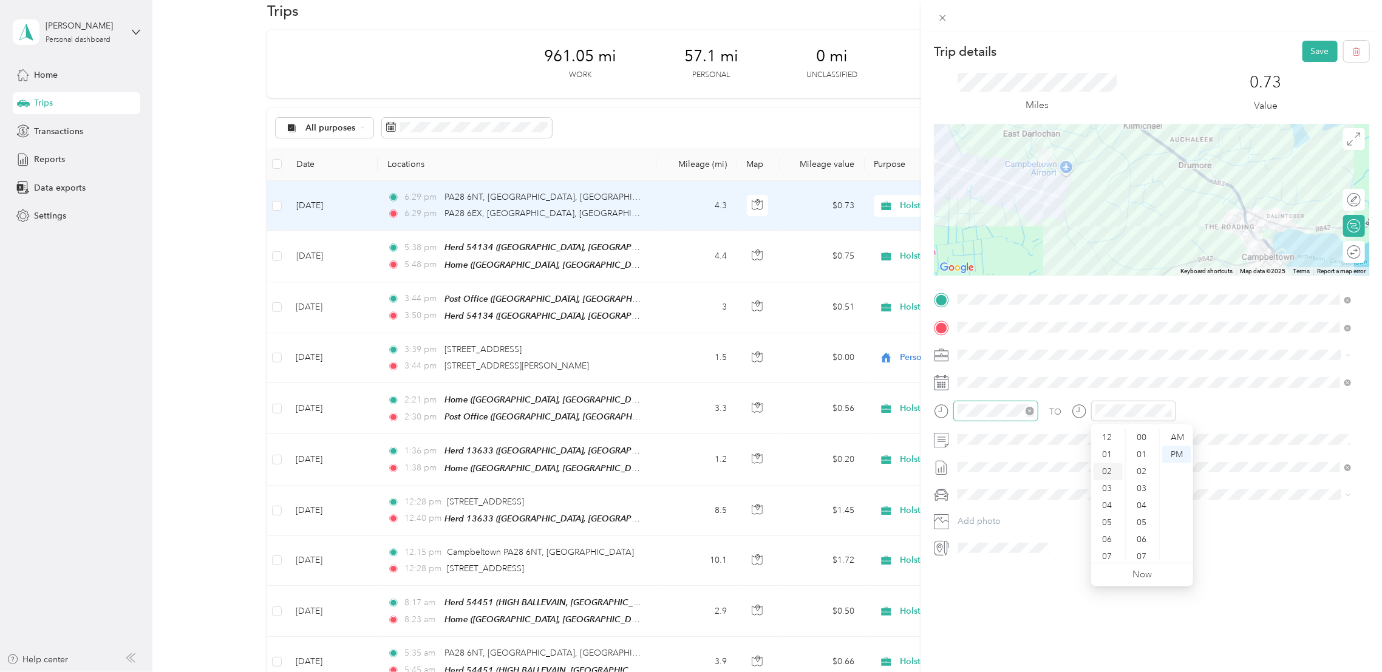
click at [1112, 471] on div "02" at bounding box center [1107, 471] width 29 height 17
click at [1105, 471] on div "02" at bounding box center [1107, 471] width 29 height 17
click at [1110, 480] on div "03" at bounding box center [1107, 488] width 29 height 17
click at [1102, 467] on div "02" at bounding box center [1107, 471] width 29 height 17
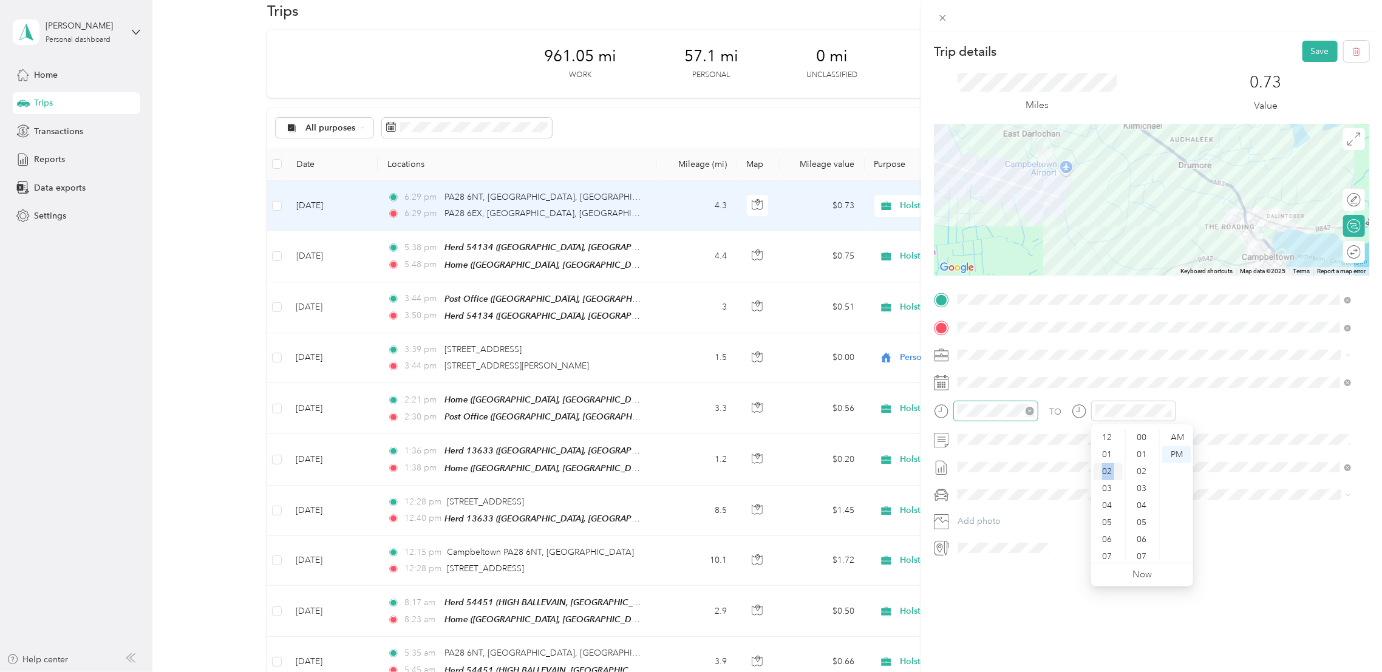
click at [1102, 467] on div "02" at bounding box center [1107, 471] width 29 height 17
drag, startPoint x: 1102, startPoint y: 467, endPoint x: 1066, endPoint y: 478, distance: 37.6
click at [1066, 478] on div "TO Add photo" at bounding box center [1151, 423] width 435 height 267
click at [1080, 415] on icon at bounding box center [1079, 411] width 15 height 15
click at [1106, 469] on div "02" at bounding box center [1107, 471] width 29 height 17
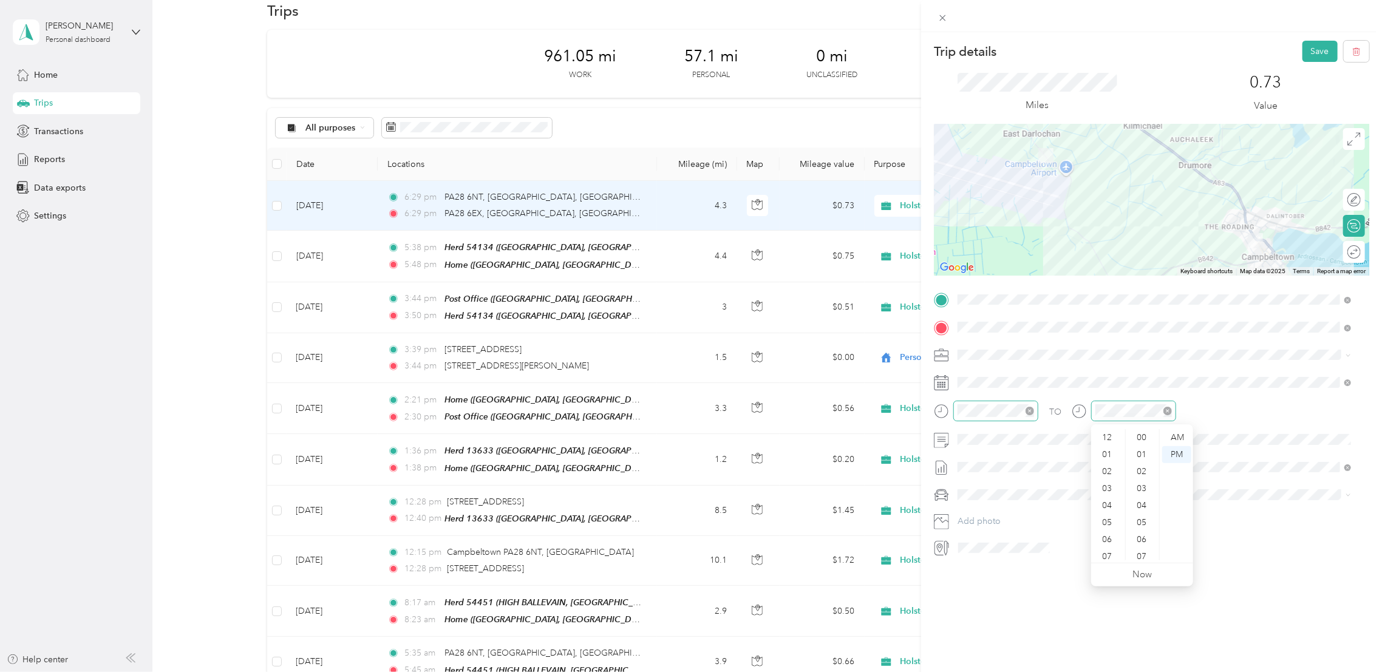
click at [1166, 409] on icon "close-circle" at bounding box center [1167, 411] width 8 height 8
click at [1110, 466] on div "02" at bounding box center [1107, 471] width 29 height 17
click at [1142, 535] on div "55" at bounding box center [1142, 530] width 29 height 17
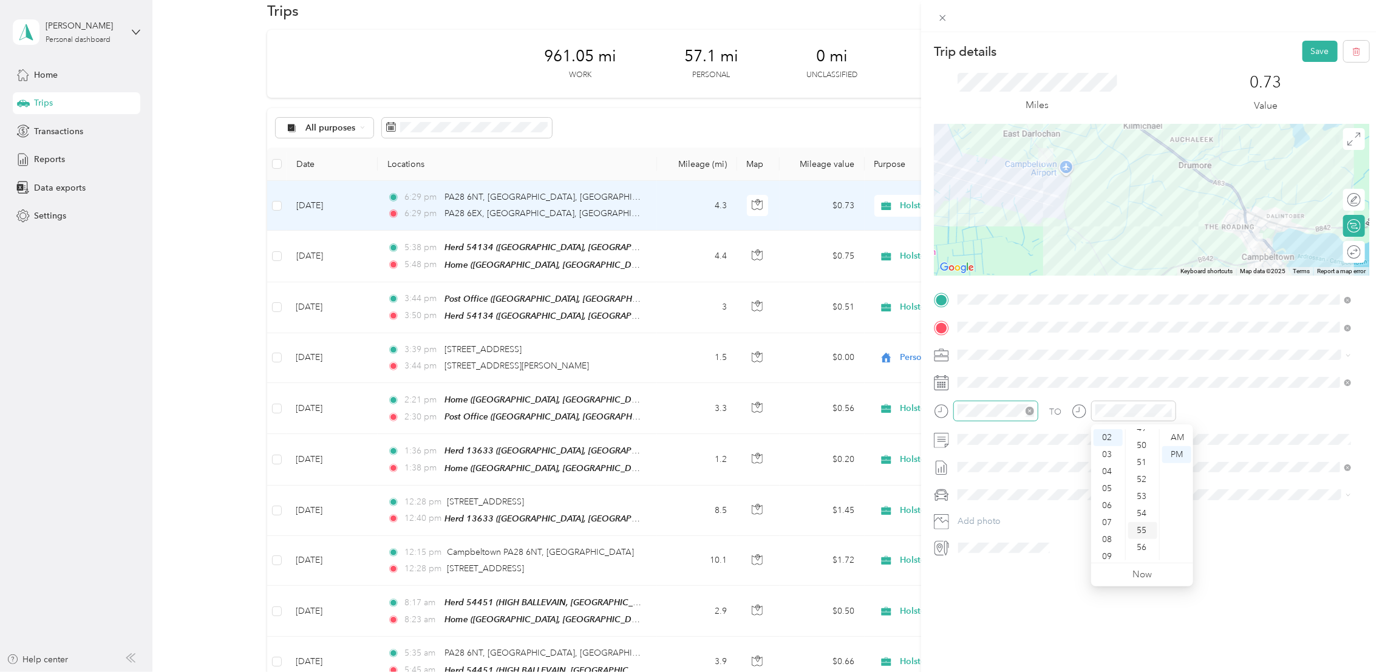
scroll to position [888, 0]
click at [1311, 44] on button "Save" at bounding box center [1319, 51] width 35 height 21
